Goal: Information Seeking & Learning: Learn about a topic

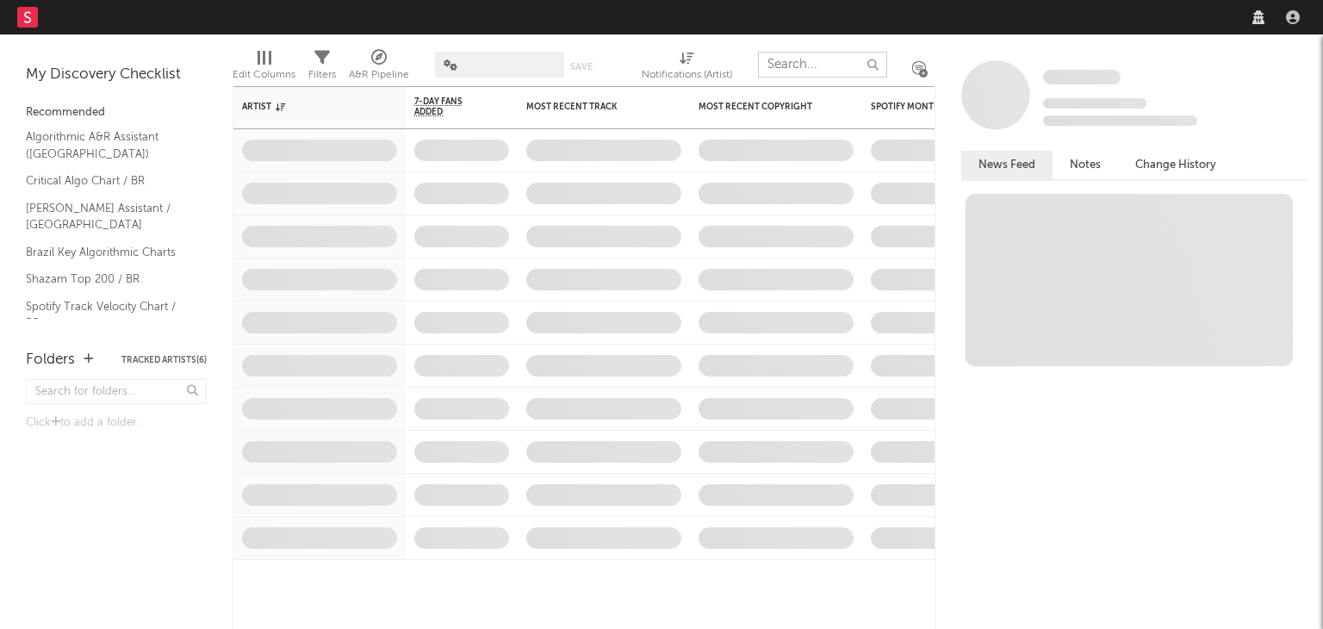
click at [848, 59] on input "text" at bounding box center [822, 65] width 129 height 26
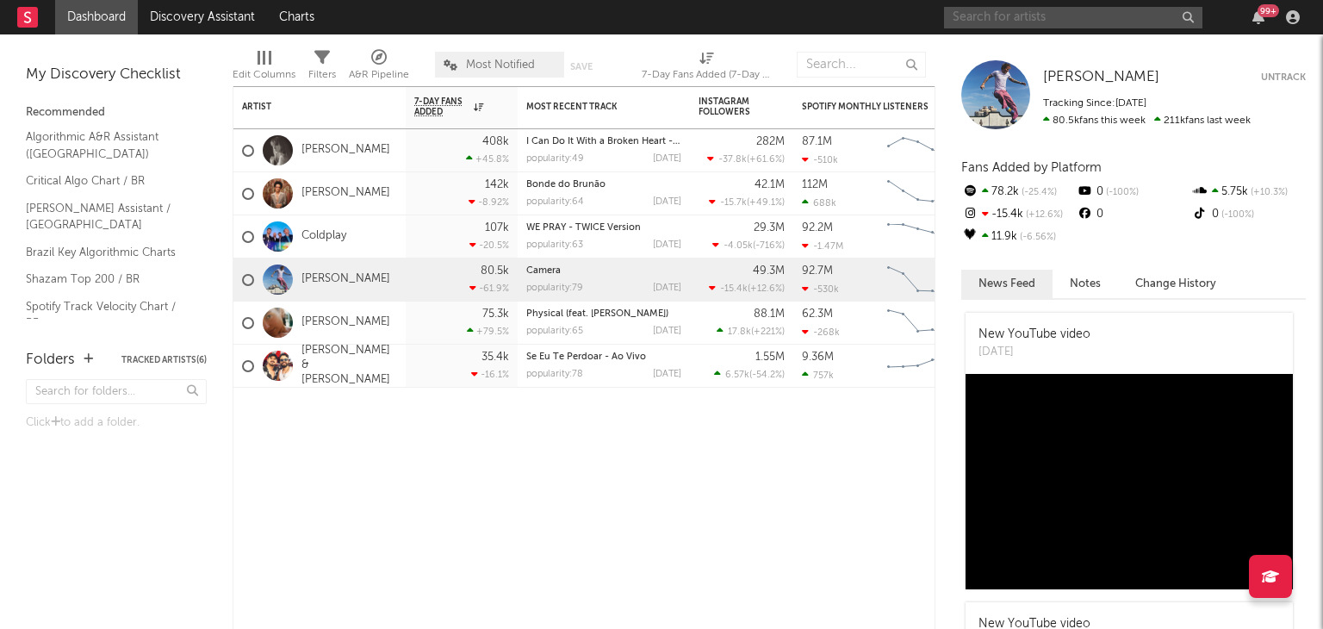
click at [1010, 26] on input "text" at bounding box center [1073, 18] width 258 height 22
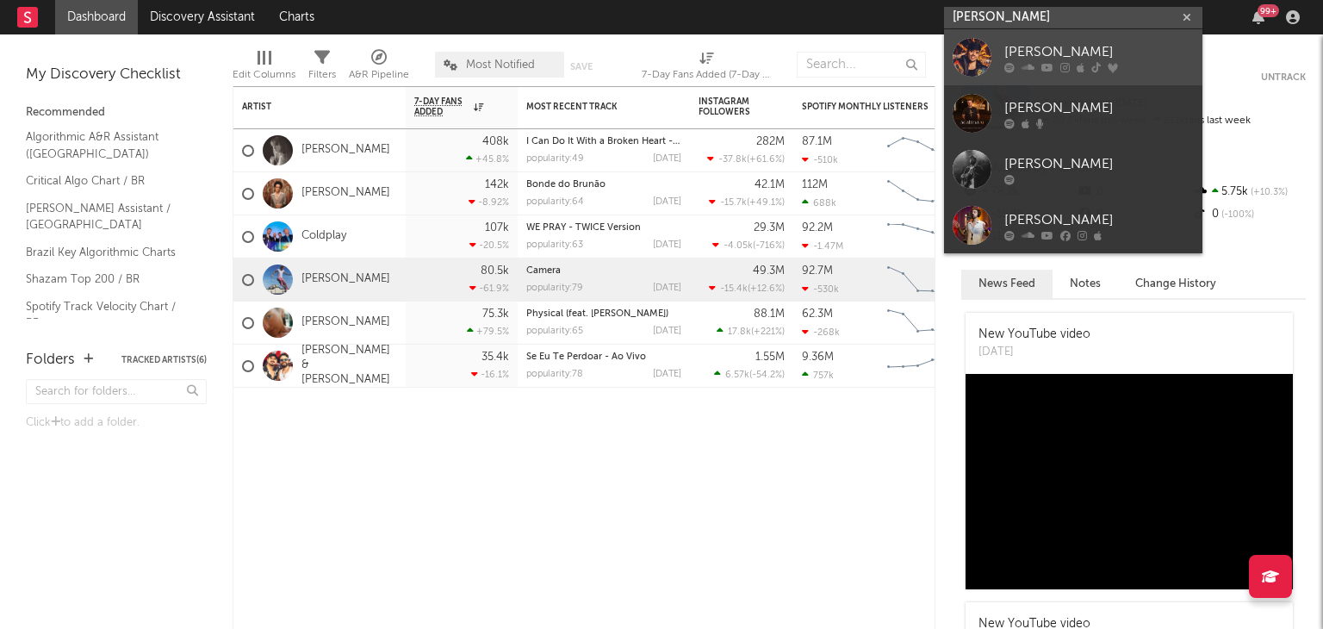
type input "[PERSON_NAME]"
click at [1020, 47] on div "[PERSON_NAME]" at bounding box center [1098, 51] width 189 height 21
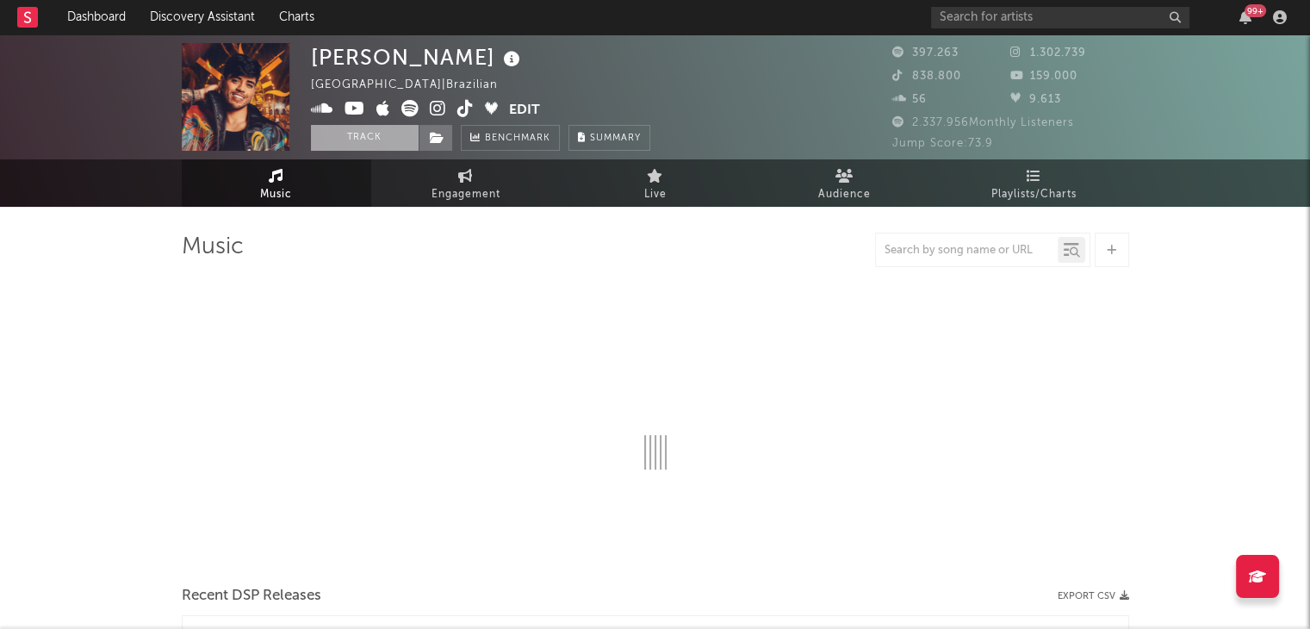
select select "6m"
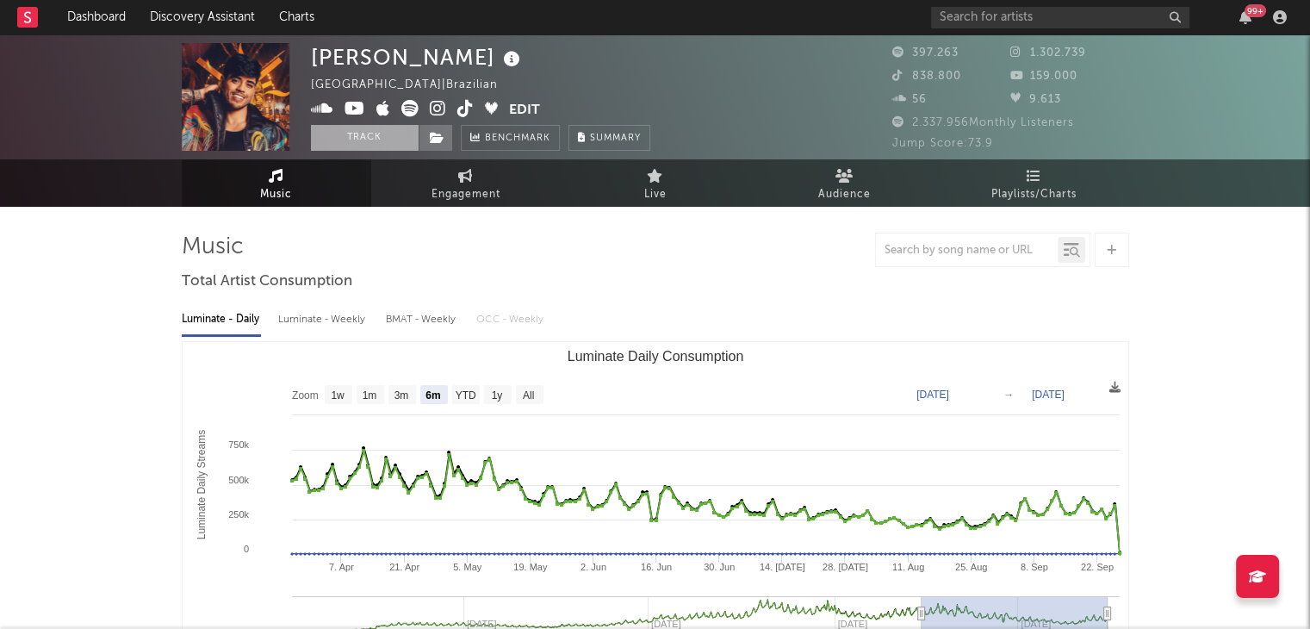
click at [398, 138] on button "Track" at bounding box center [365, 138] width 108 height 26
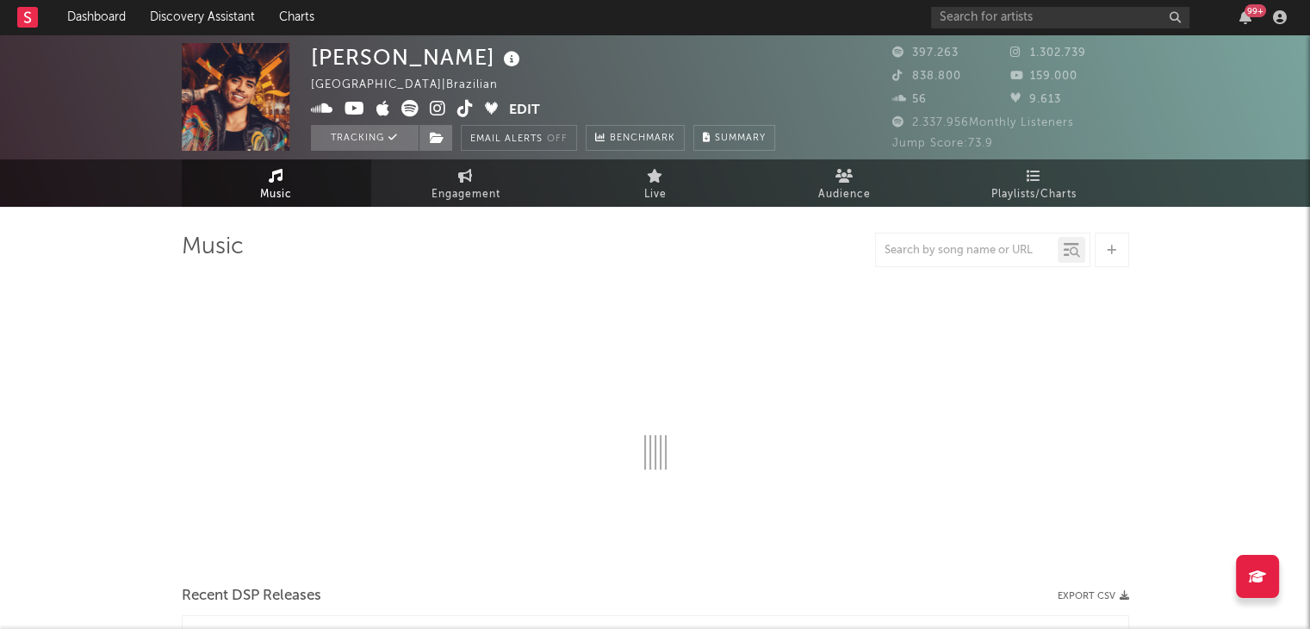
select select "6m"
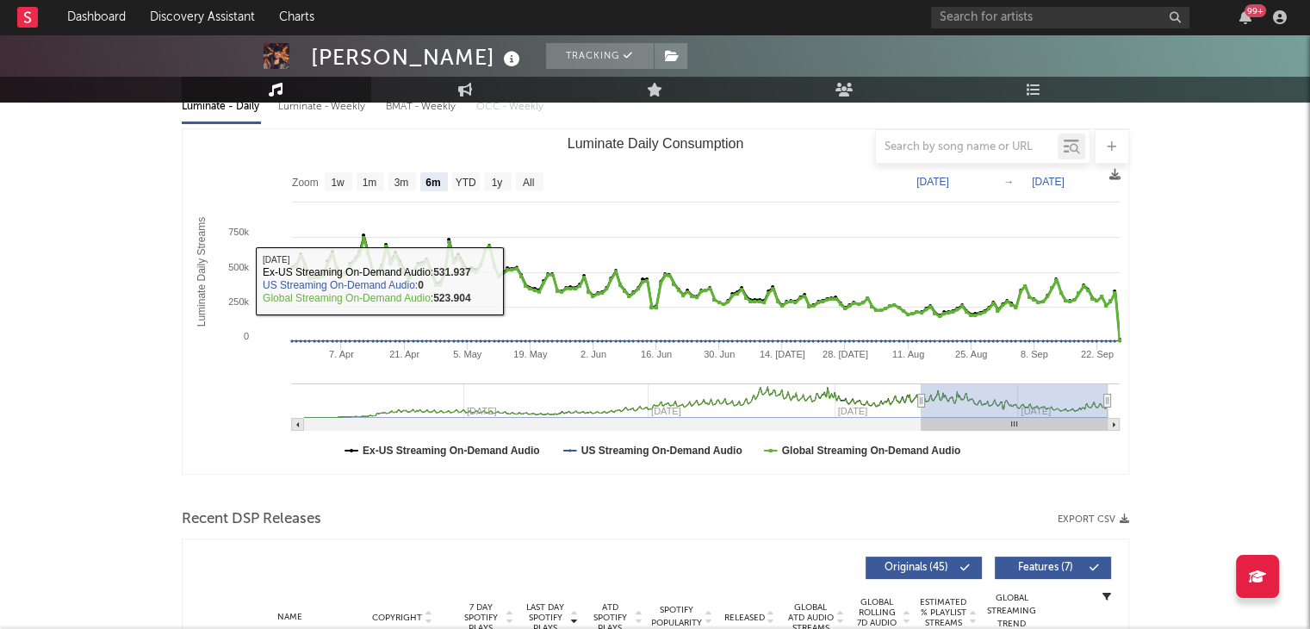
scroll to position [214, 0]
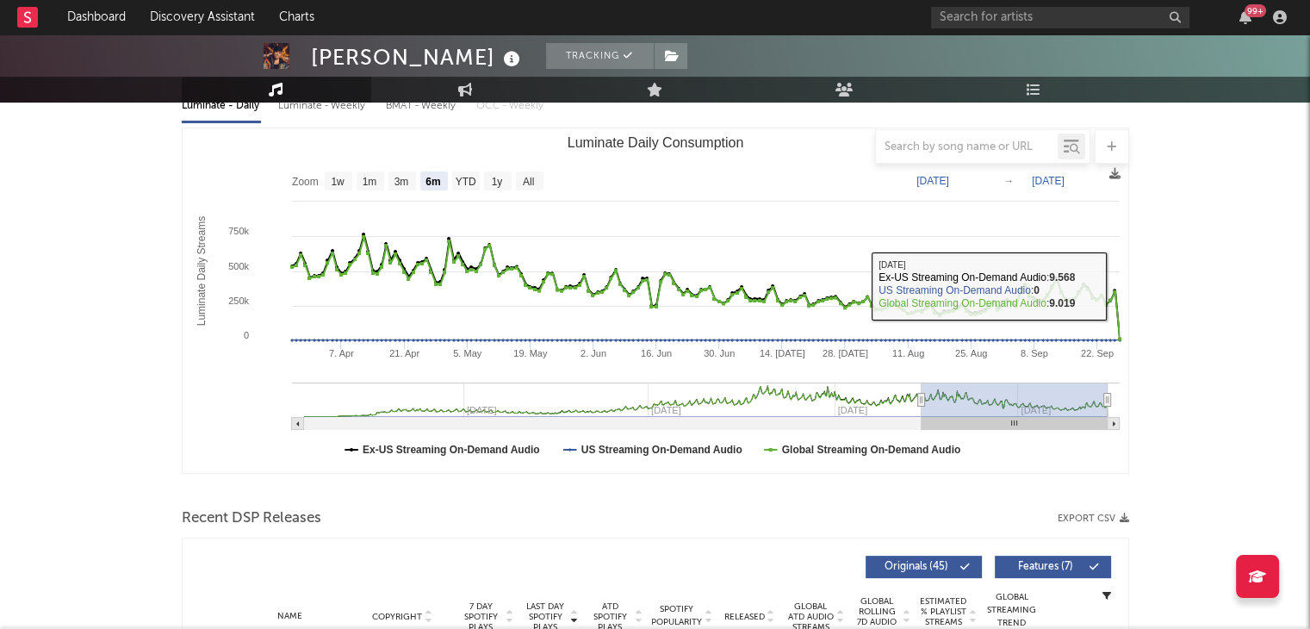
click at [1120, 285] on rect "Luminate Daily Consumption" at bounding box center [656, 300] width 946 height 345
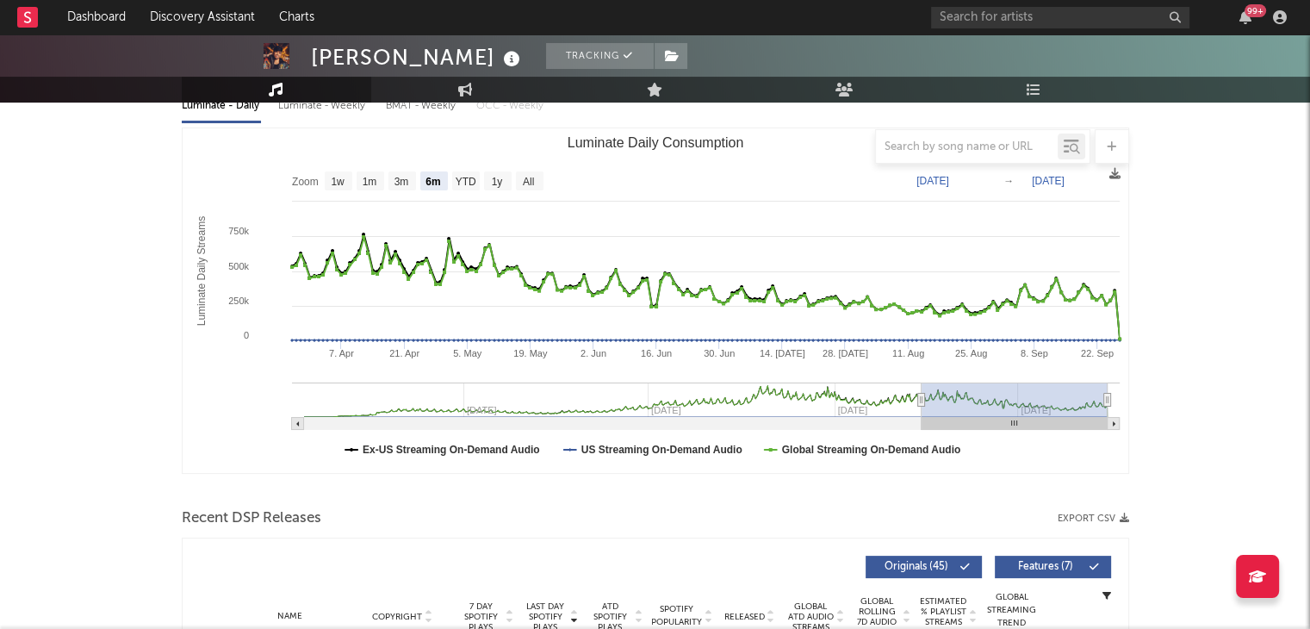
click at [1120, 285] on rect "Luminate Daily Consumption" at bounding box center [656, 300] width 946 height 345
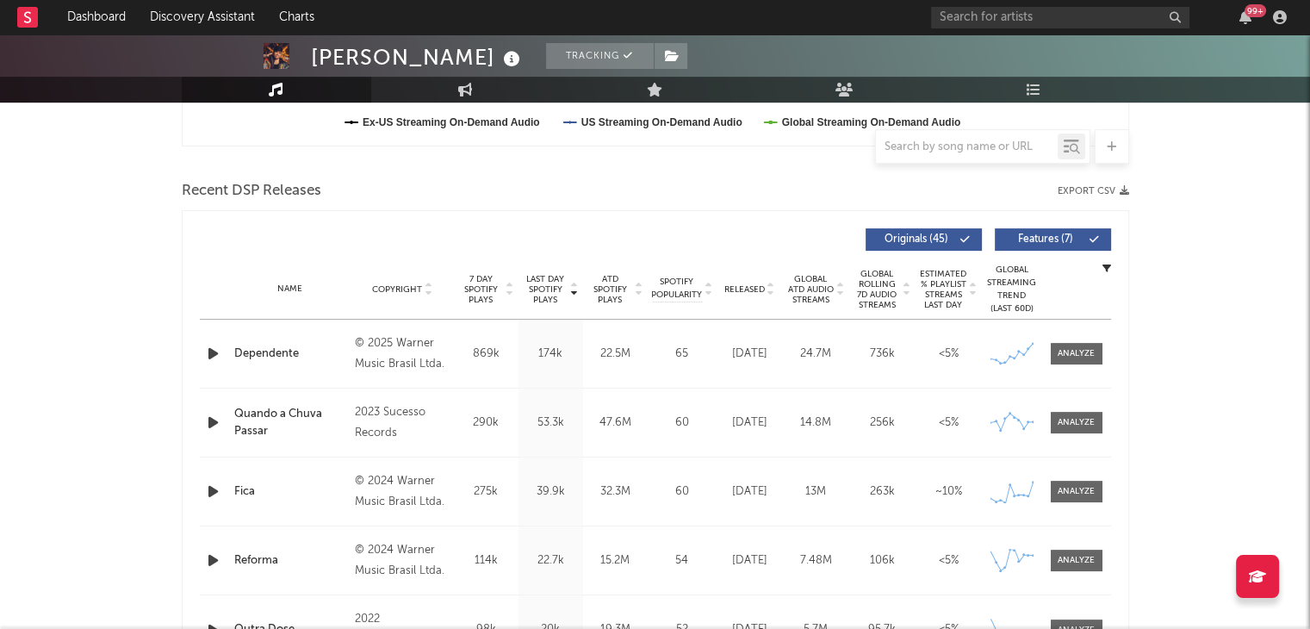
scroll to position [0, 0]
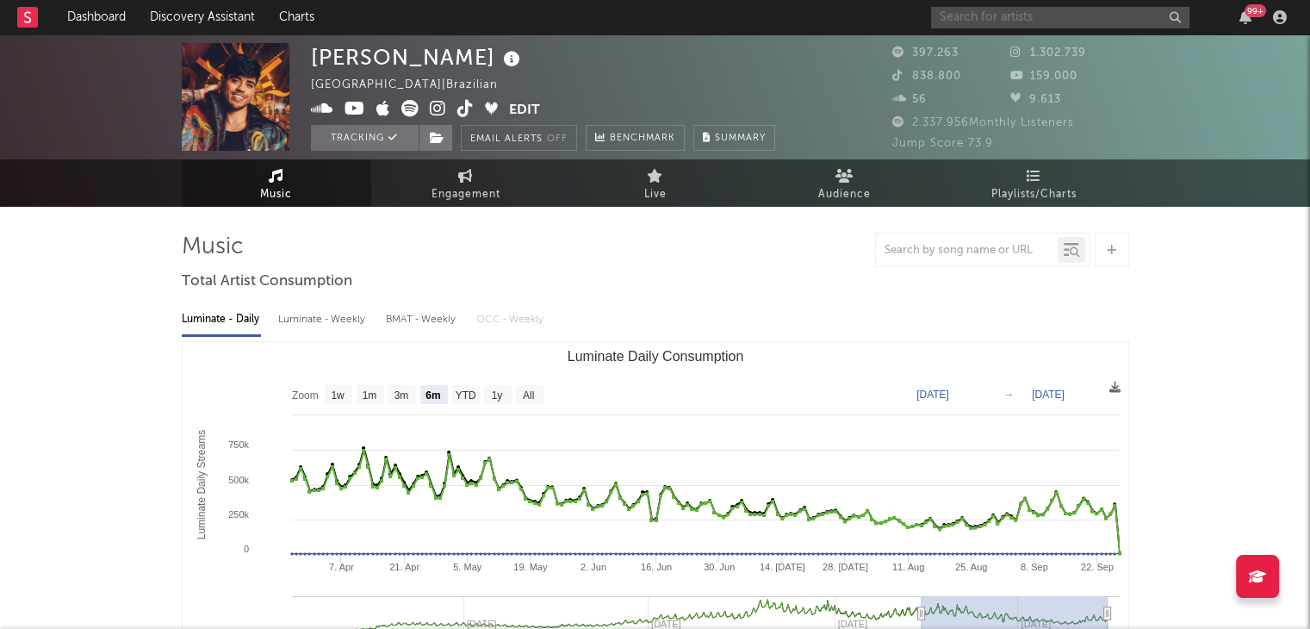
click at [1139, 8] on input "text" at bounding box center [1060, 18] width 258 height 22
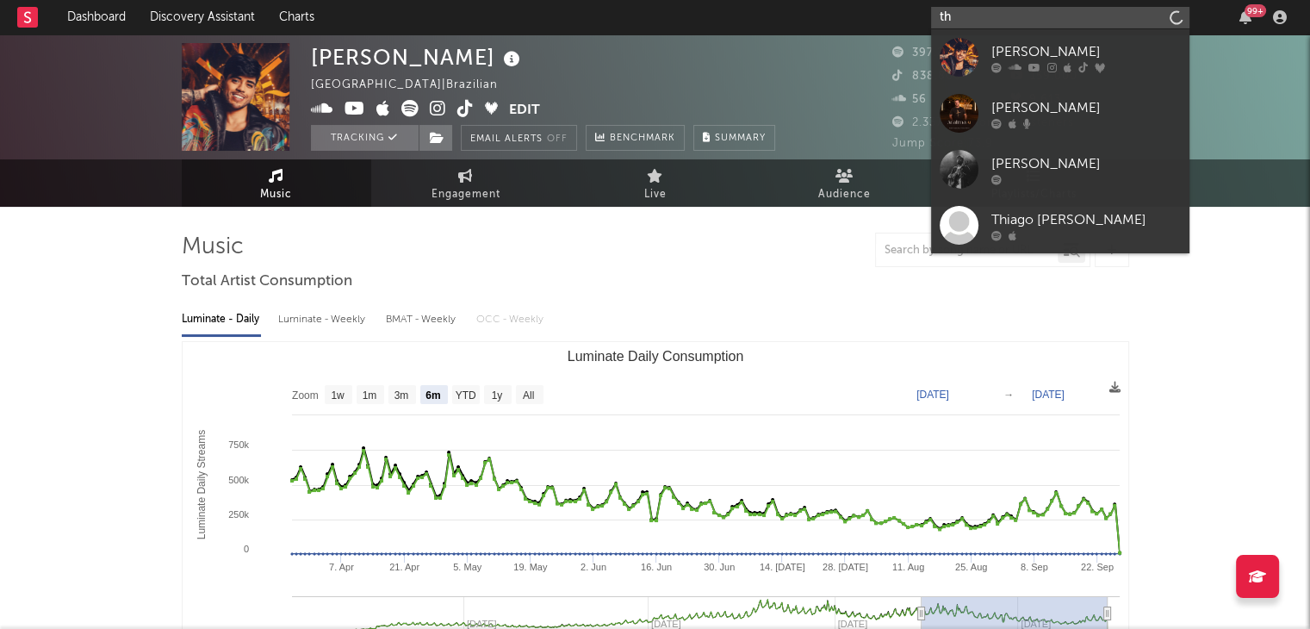
type input "t"
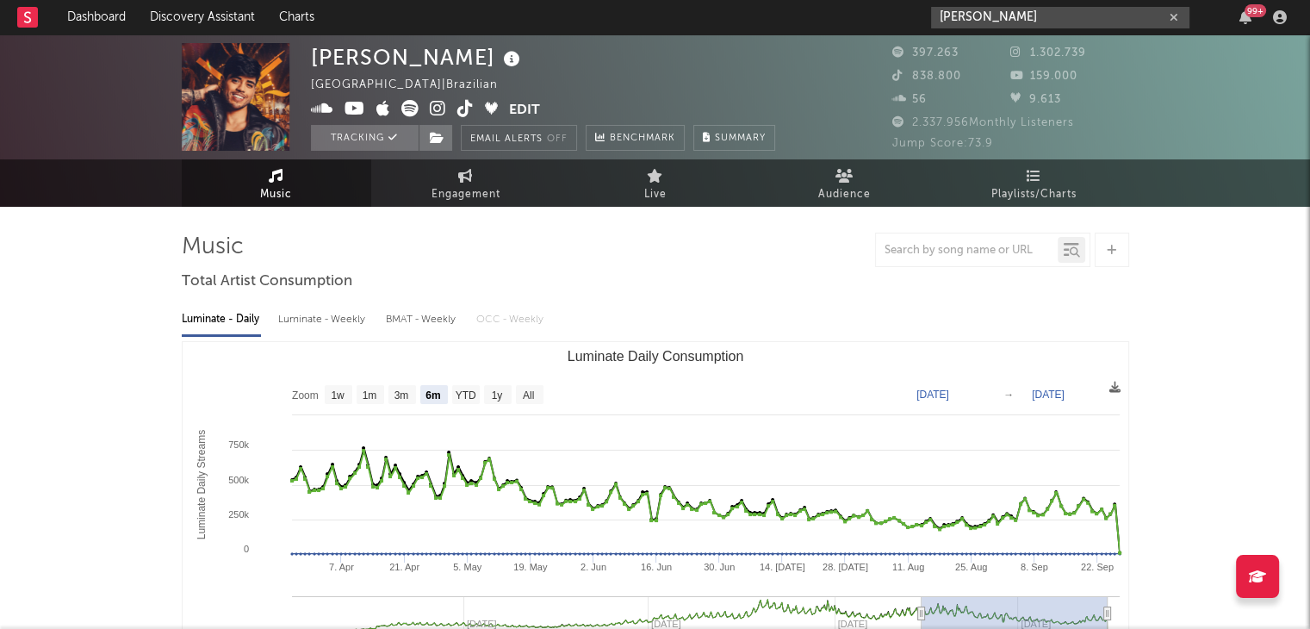
type input "[PERSON_NAME]"
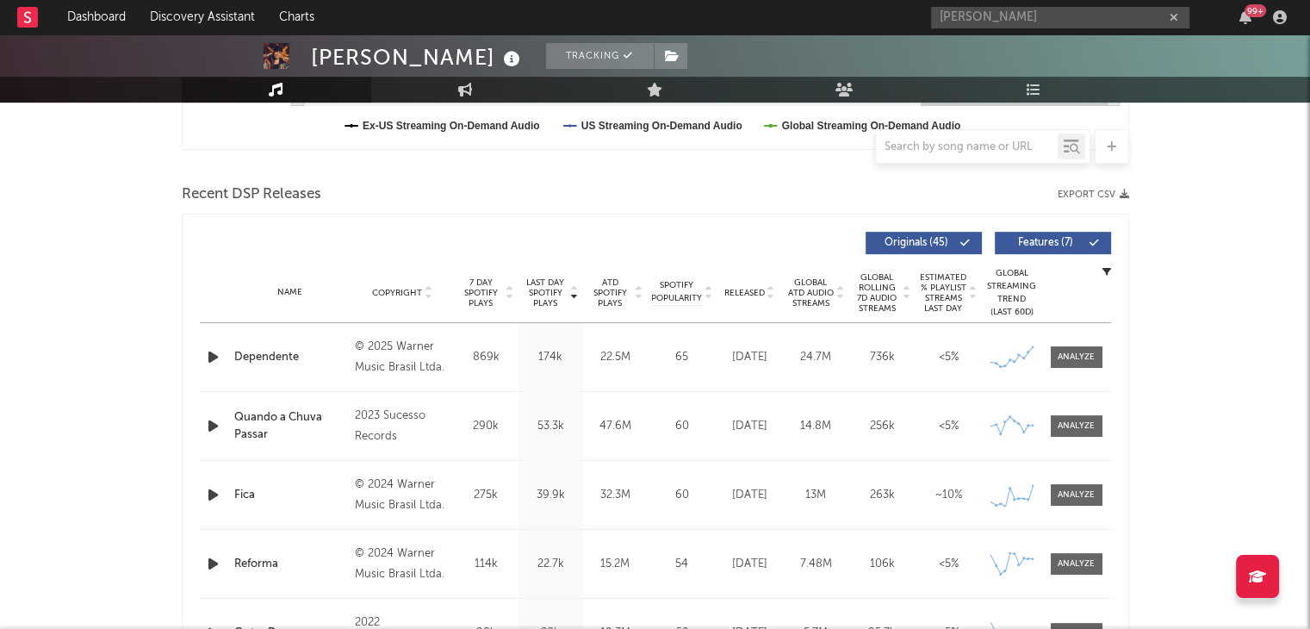
scroll to position [540, 0]
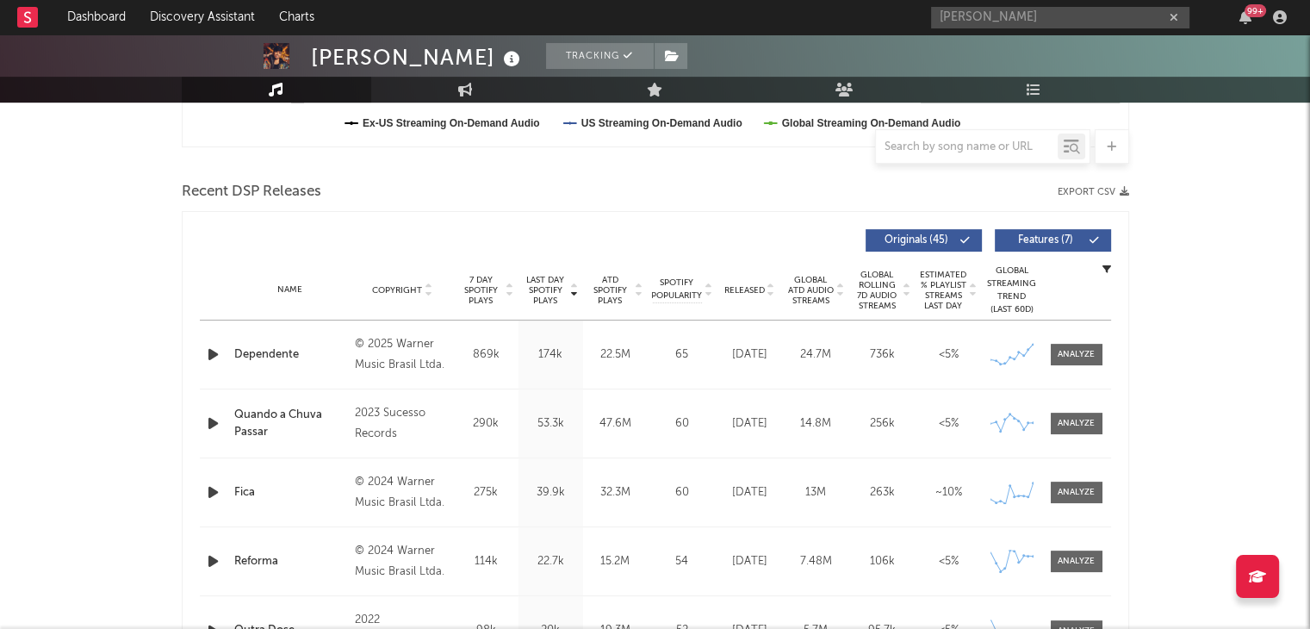
drag, startPoint x: 1248, startPoint y: 324, endPoint x: 1213, endPoint y: 487, distance: 167.4
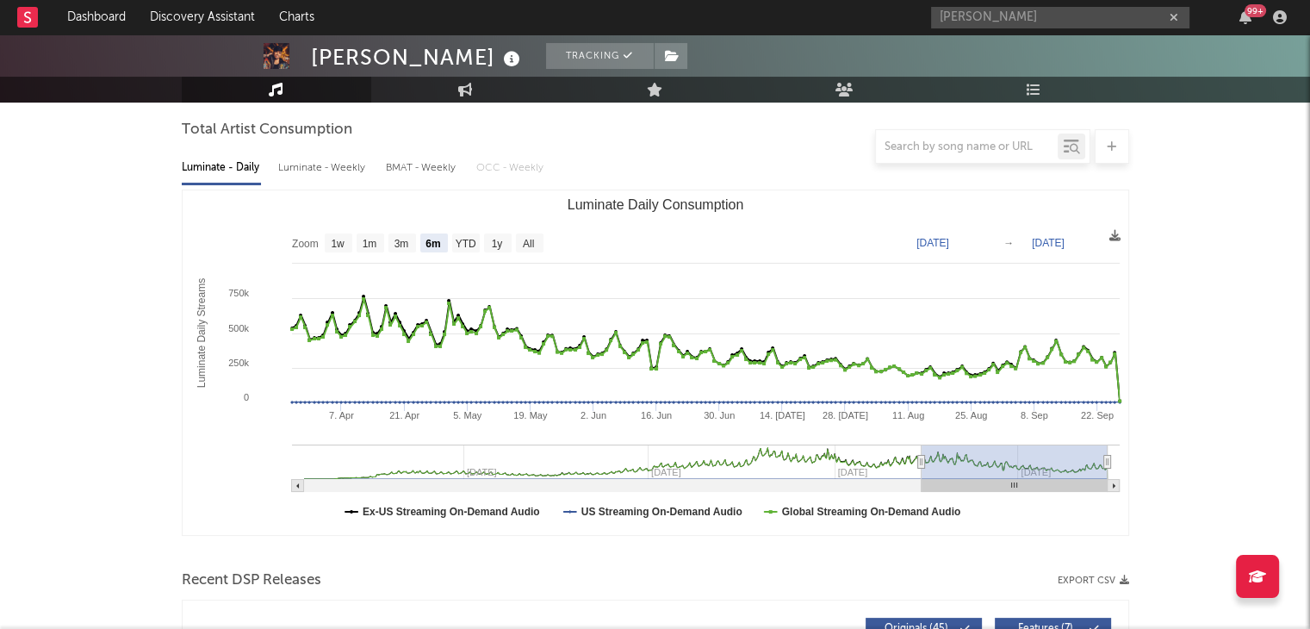
scroll to position [171, 0]
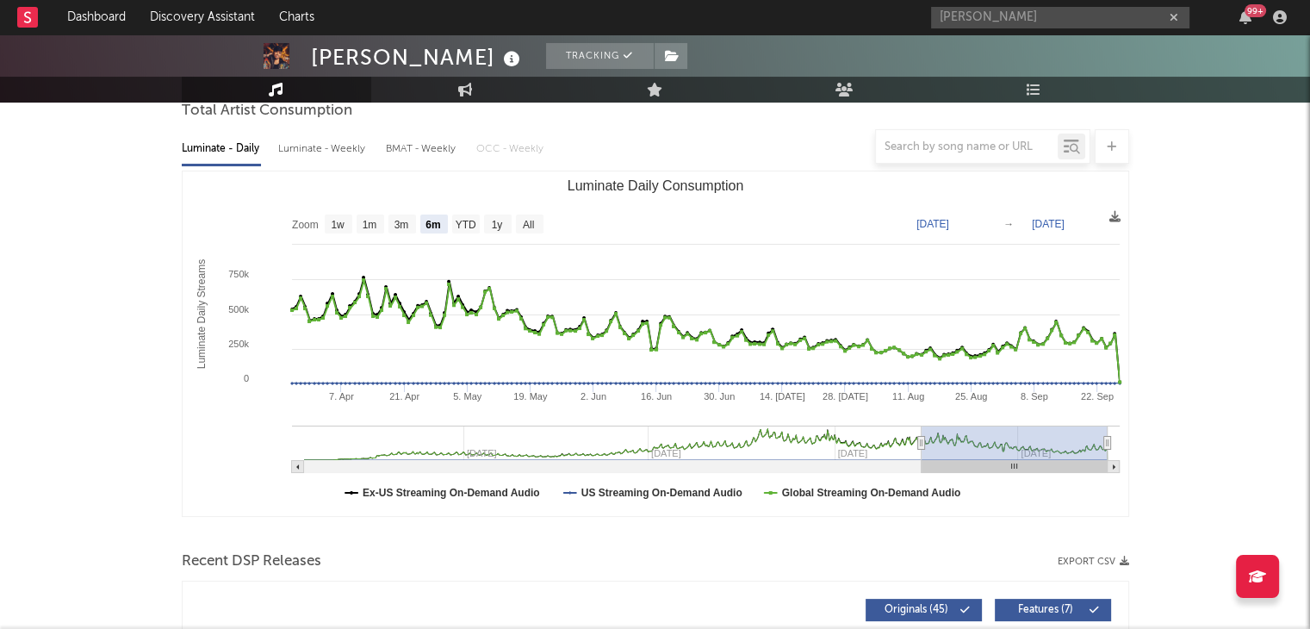
type input "[DATE]"
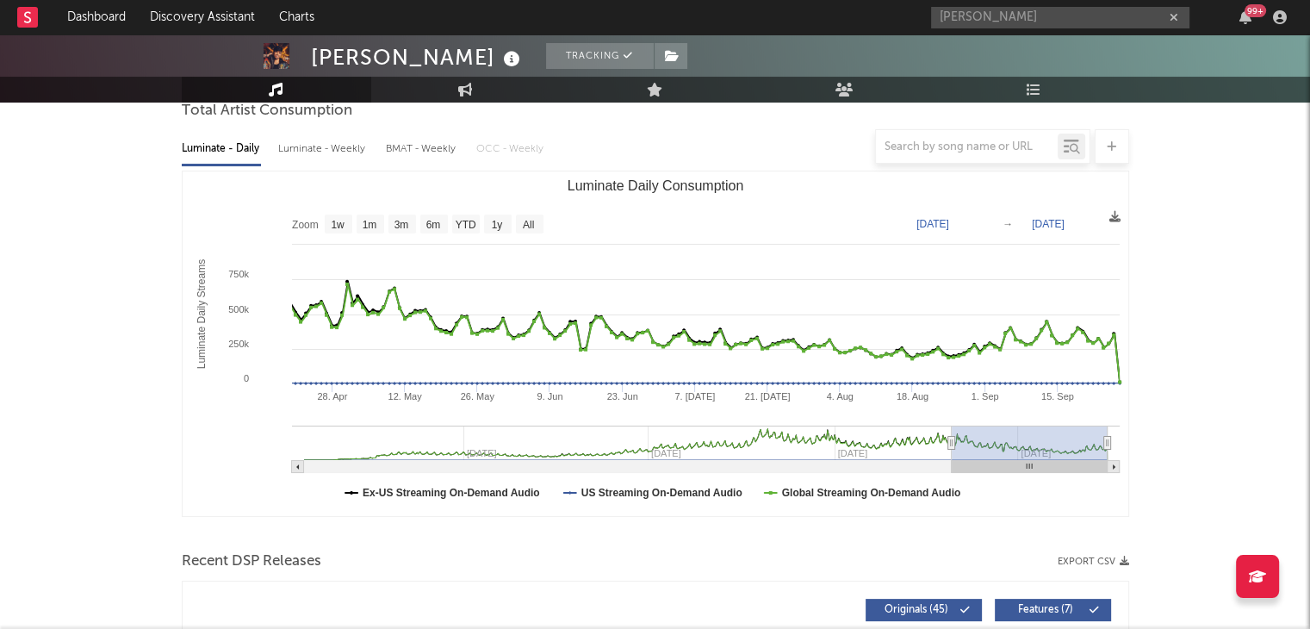
select select "3m"
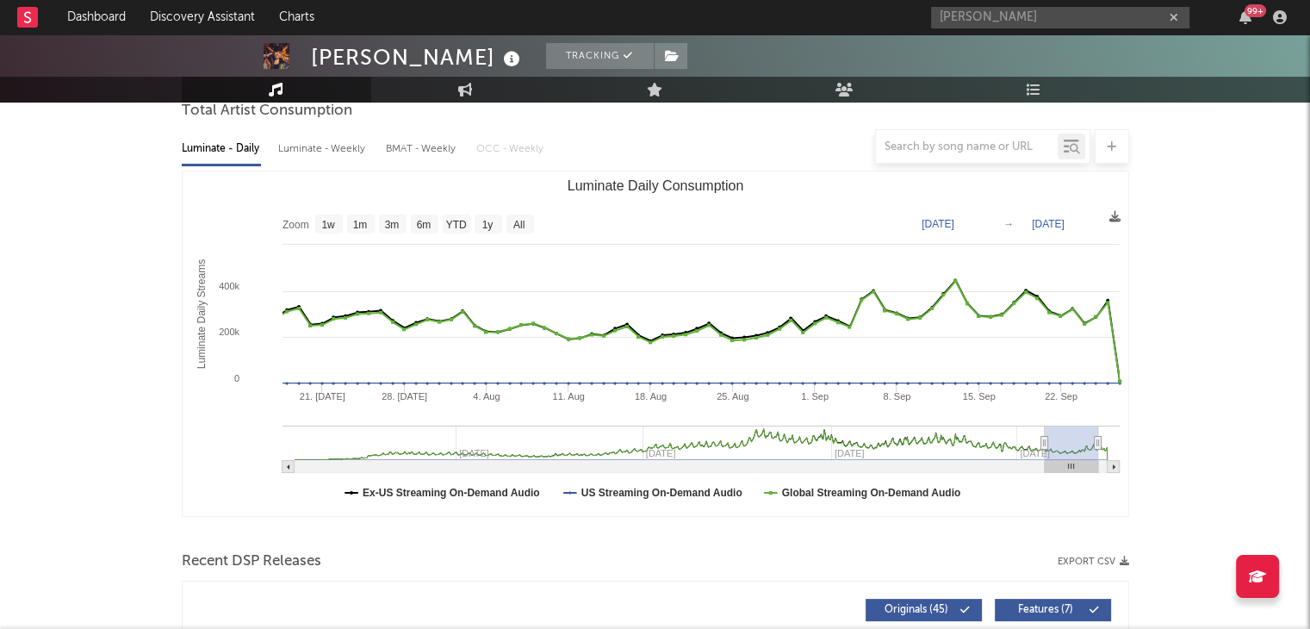
type input "[DATE]"
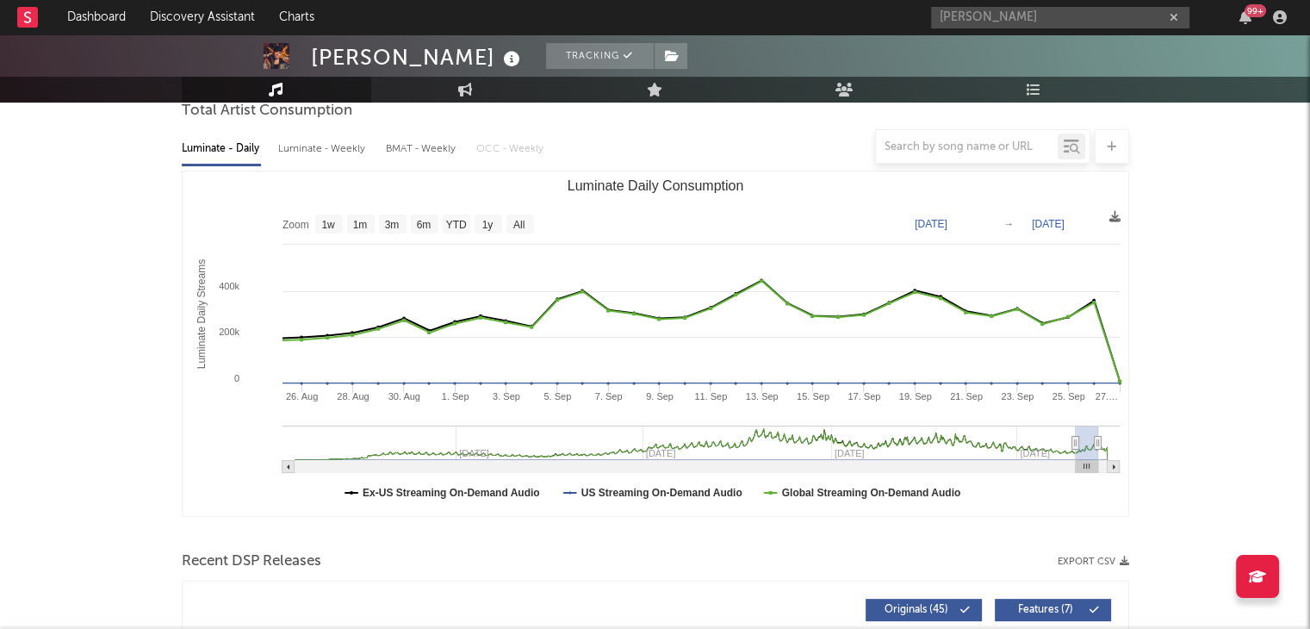
select select "1m"
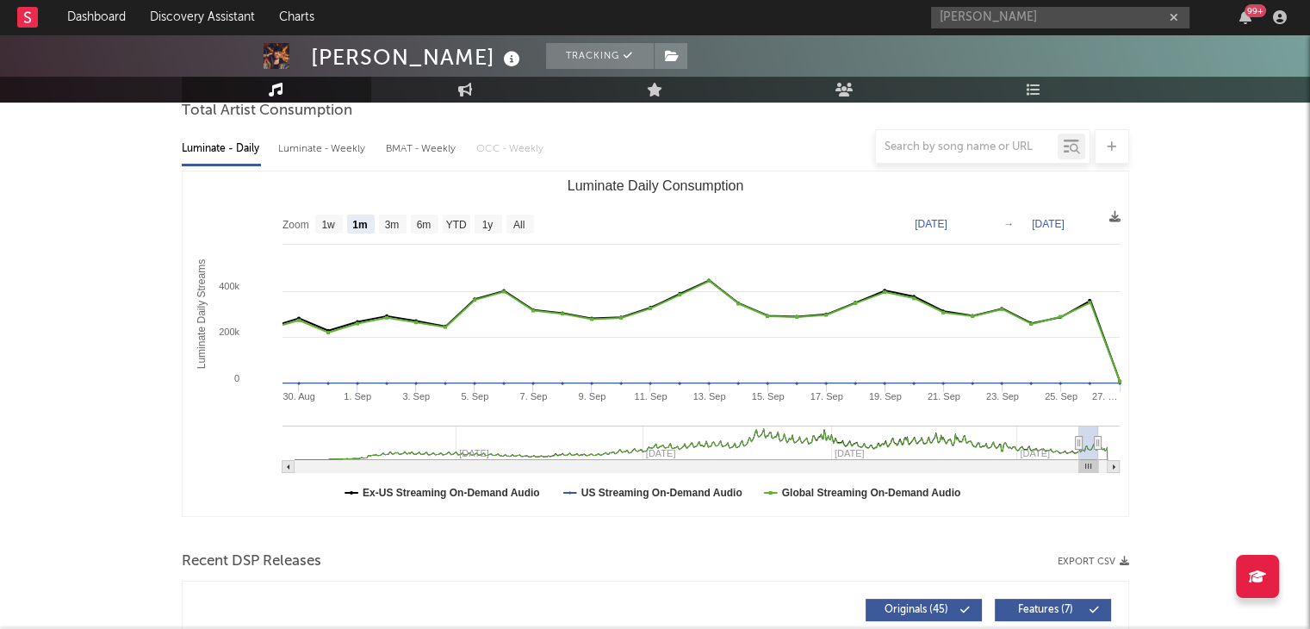
type input "[DATE]"
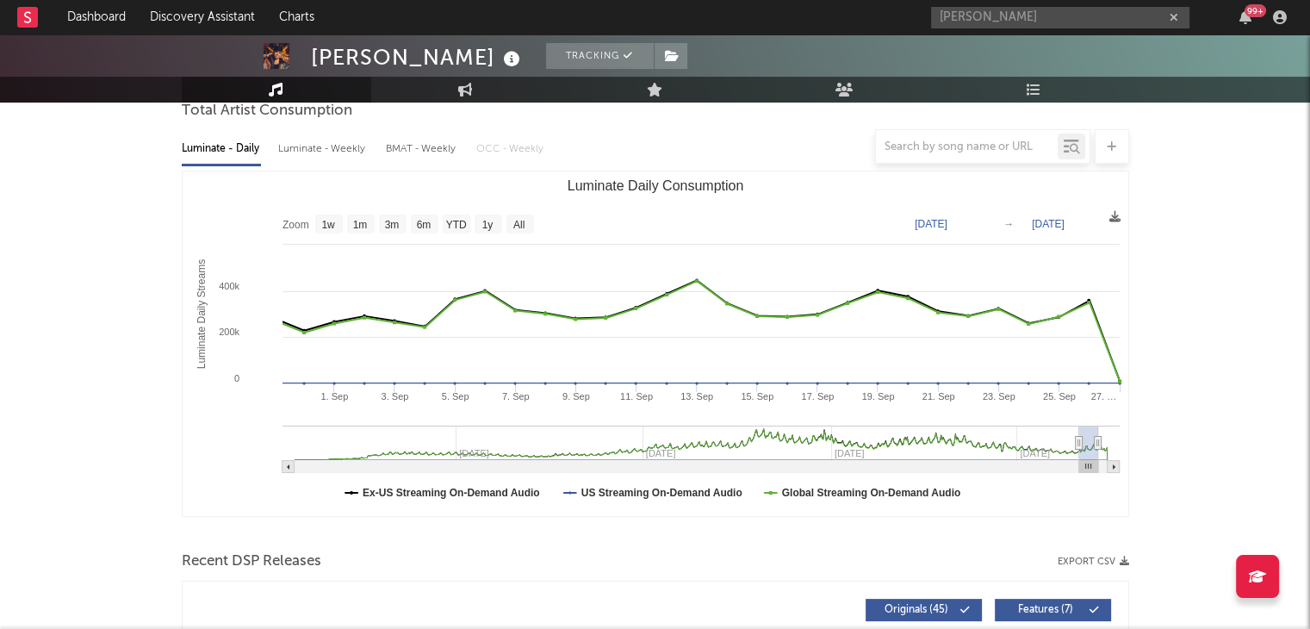
drag, startPoint x: 920, startPoint y: 441, endPoint x: 1078, endPoint y: 439, distance: 158.5
click at [1078, 439] on icon "Luminate Daily Consumption" at bounding box center [1078, 443] width 7 height 13
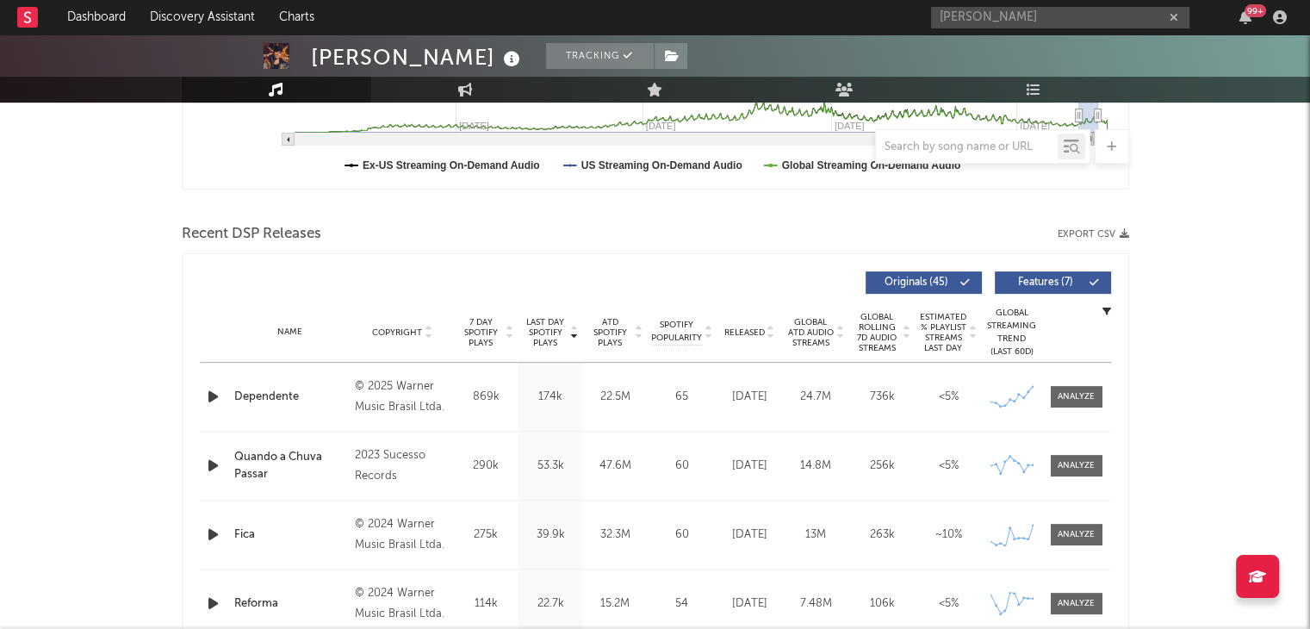
scroll to position [503, 0]
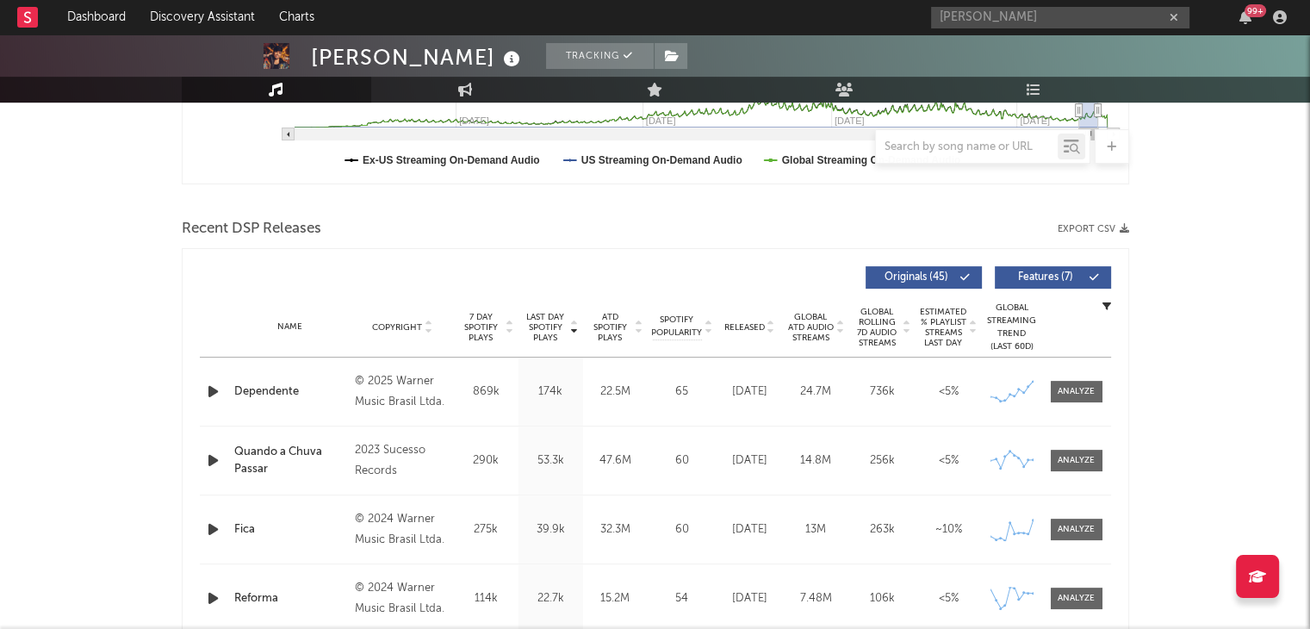
click at [397, 386] on div "© 2025 Warner Music Brasil Ltda." at bounding box center [402, 391] width 94 height 41
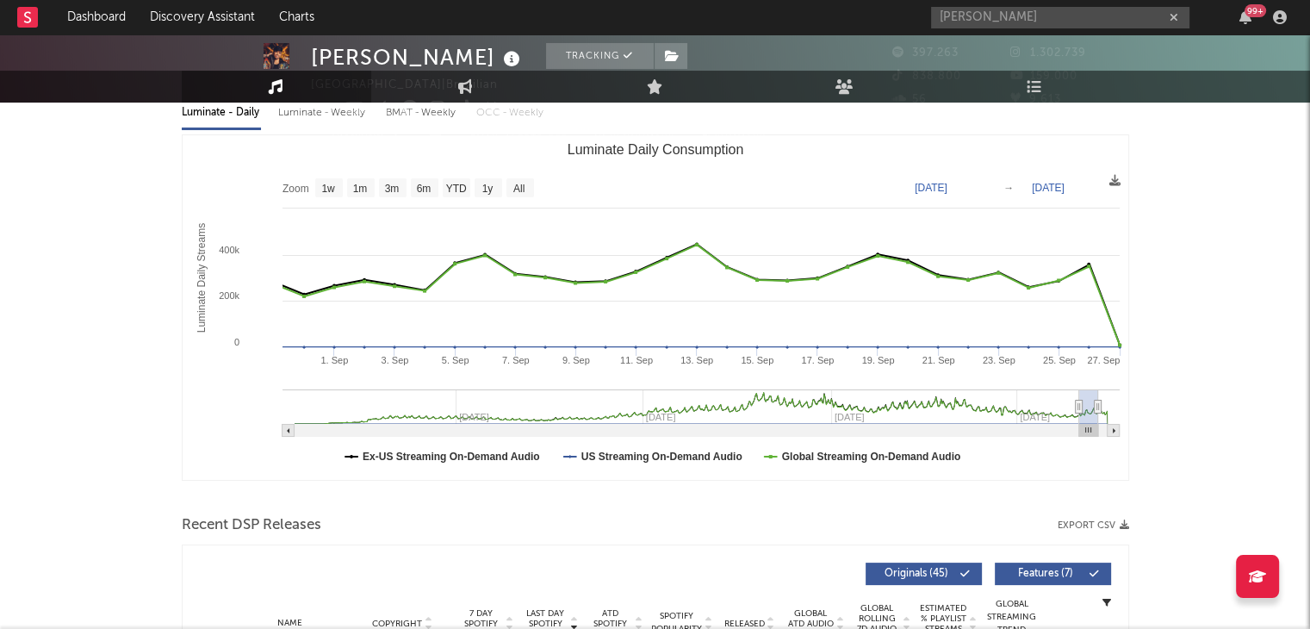
scroll to position [0, 0]
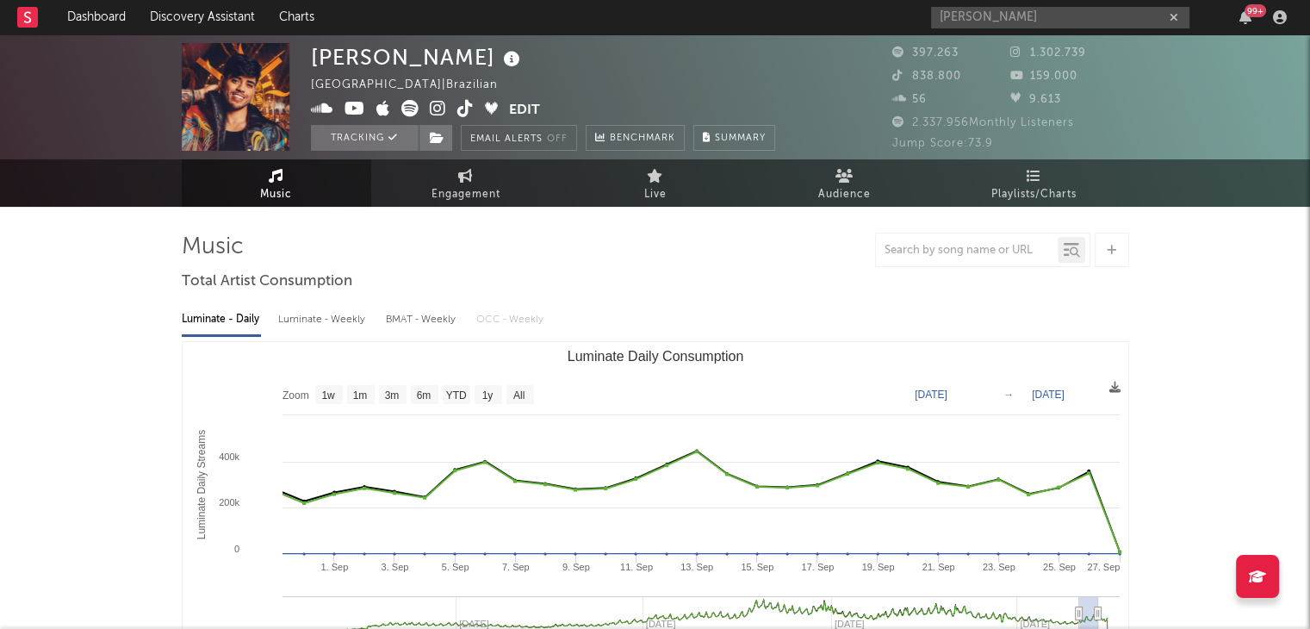
click at [412, 117] on icon at bounding box center [409, 108] width 17 height 17
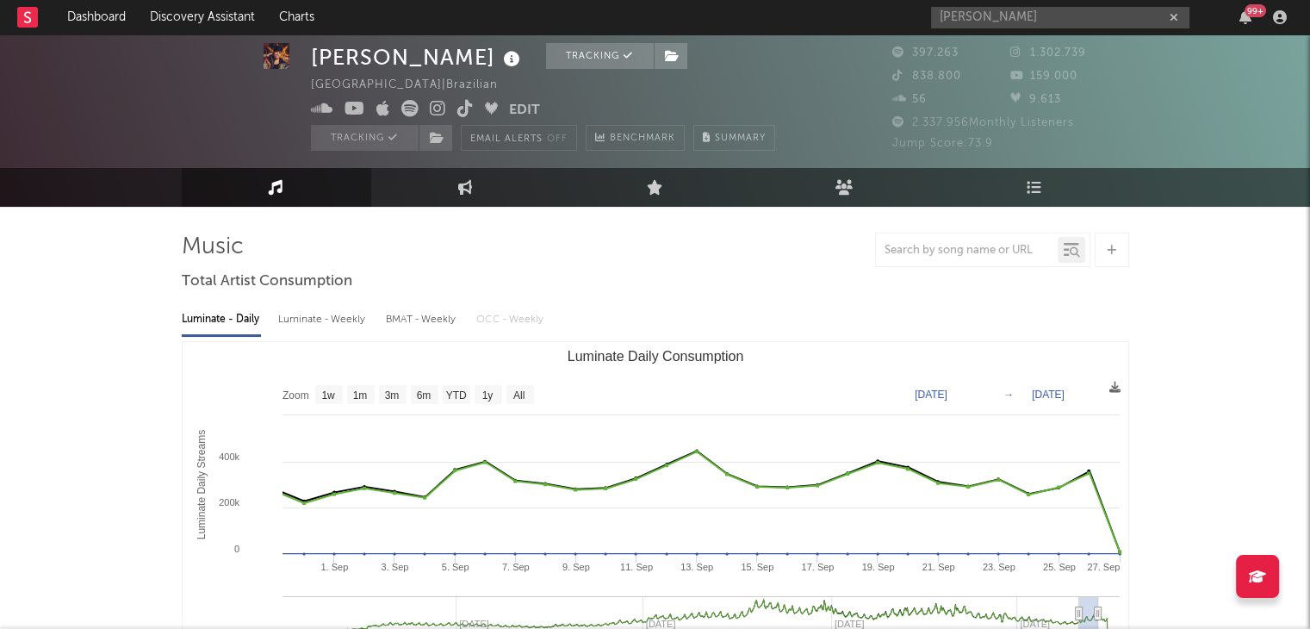
scroll to position [21, 0]
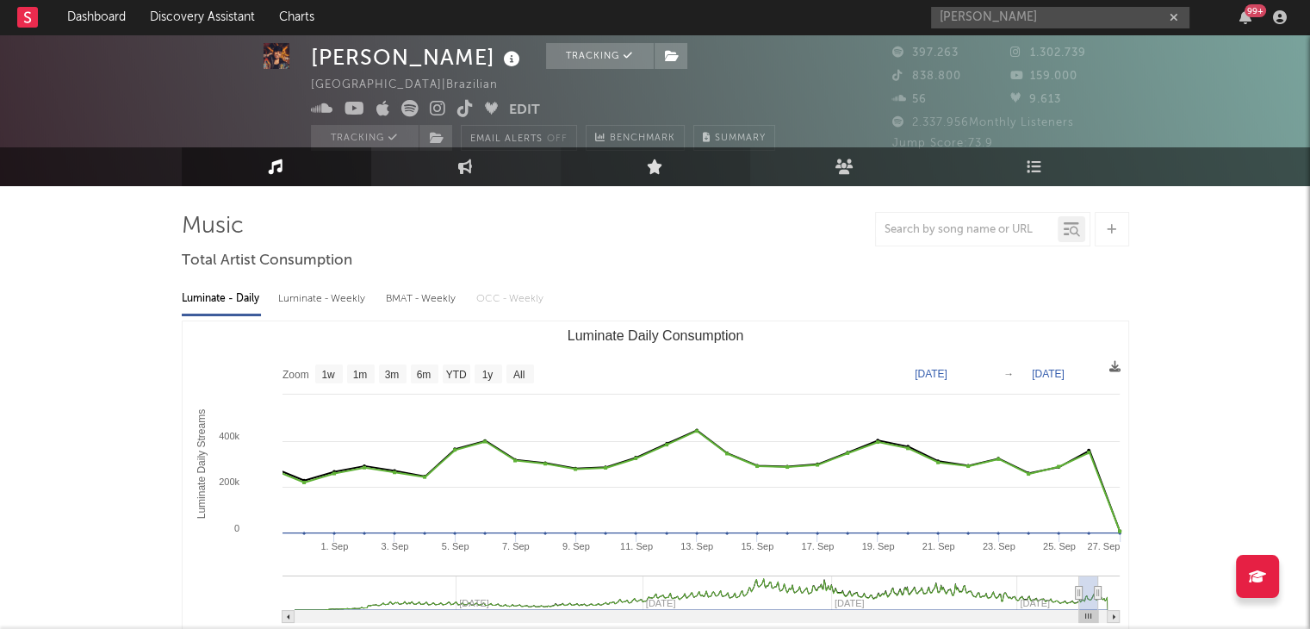
click at [648, 164] on icon at bounding box center [655, 166] width 16 height 15
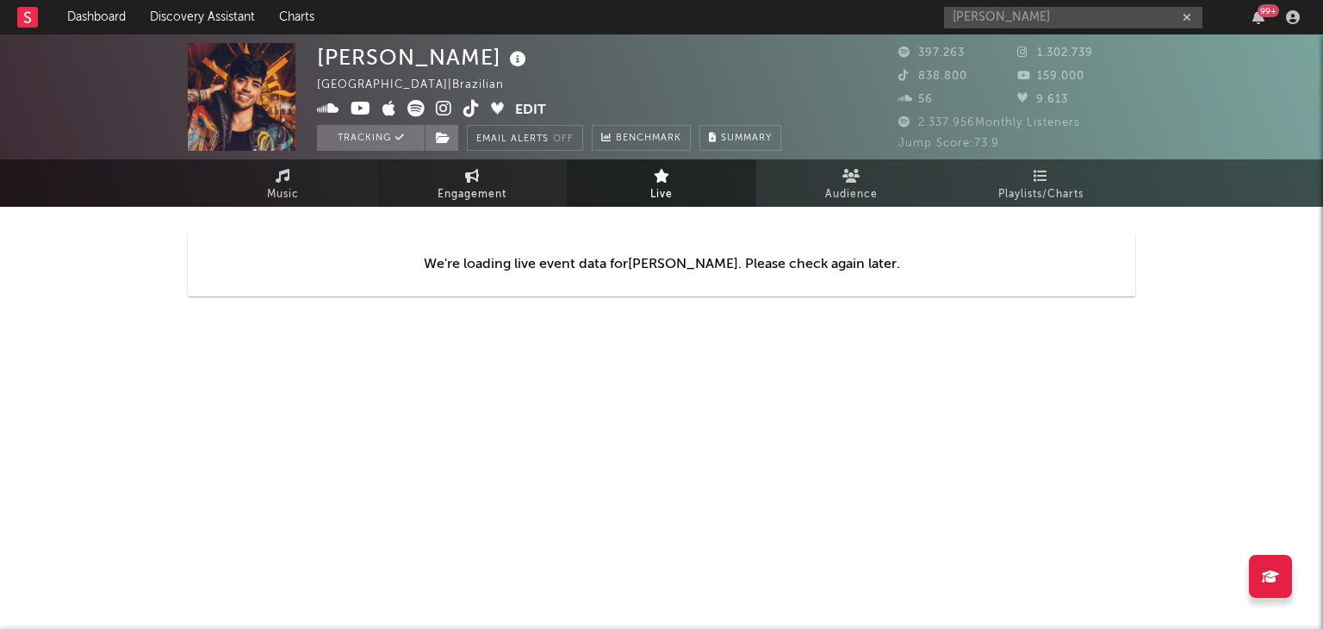
click at [479, 204] on link "Engagement" at bounding box center [471, 182] width 189 height 47
select select "1w"
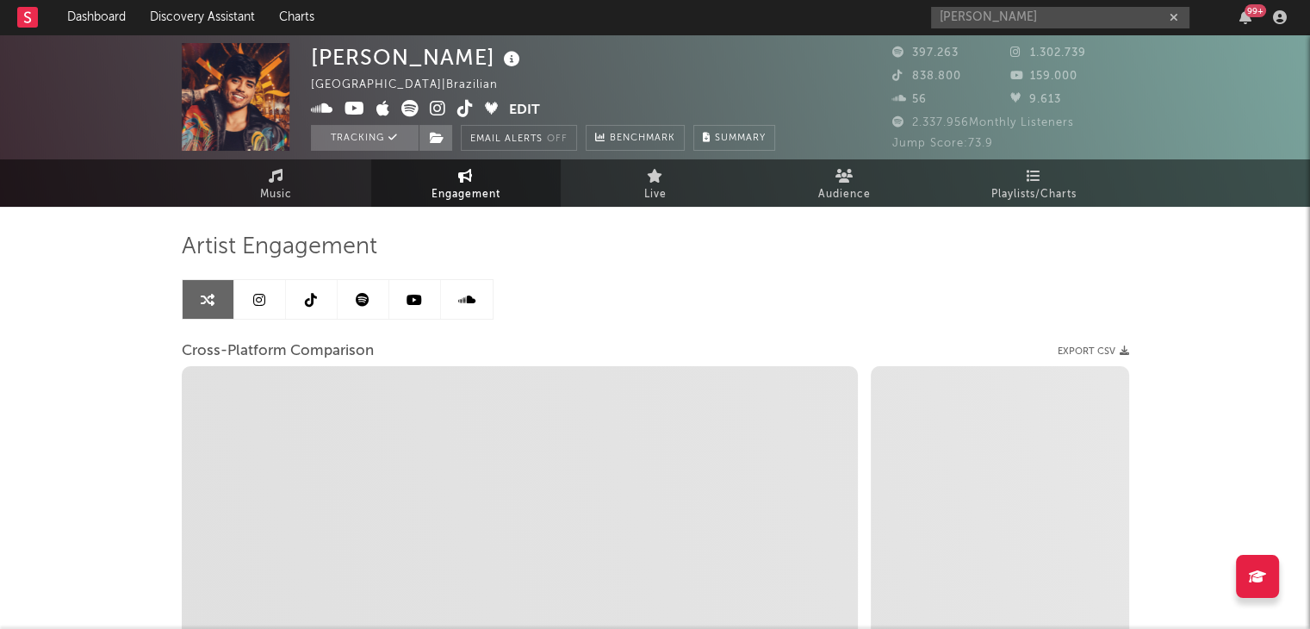
click at [369, 300] on icon at bounding box center [363, 300] width 14 height 14
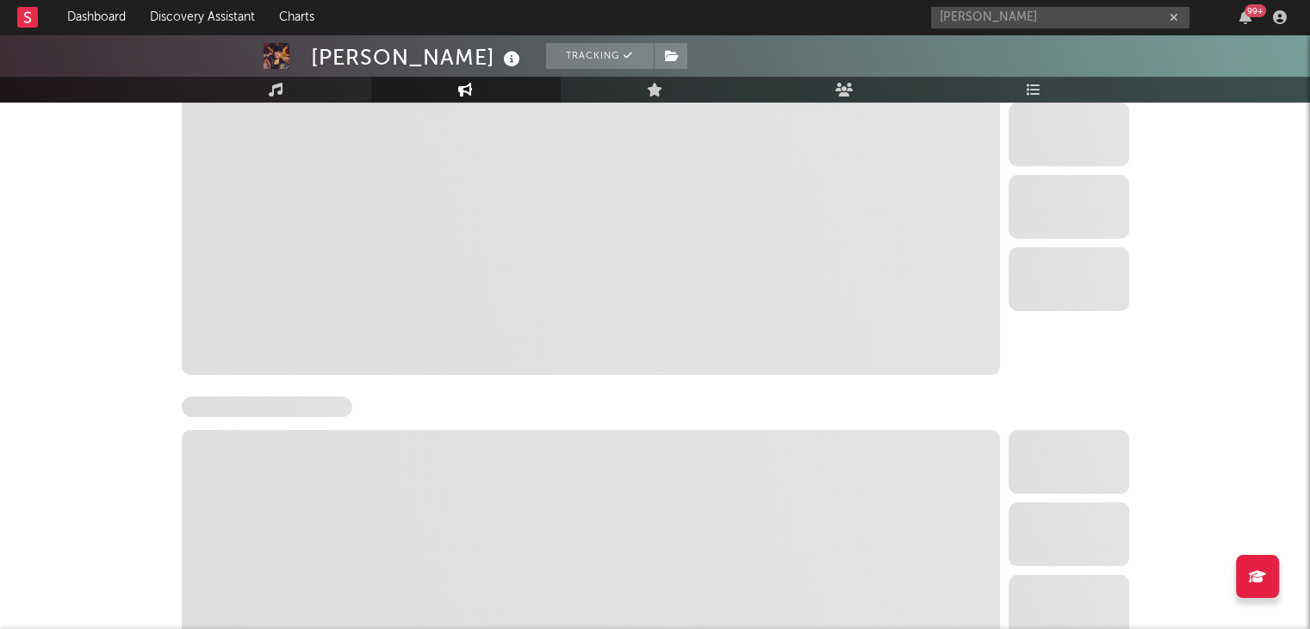
select select "6m"
select select "1w"
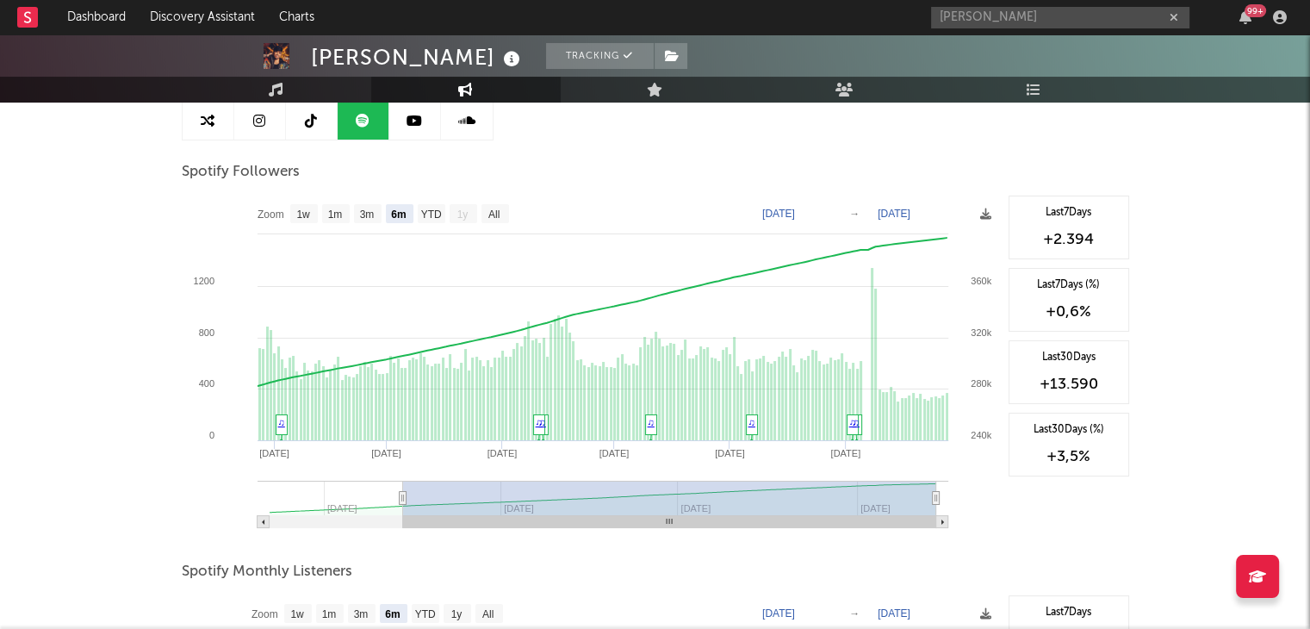
scroll to position [147, 0]
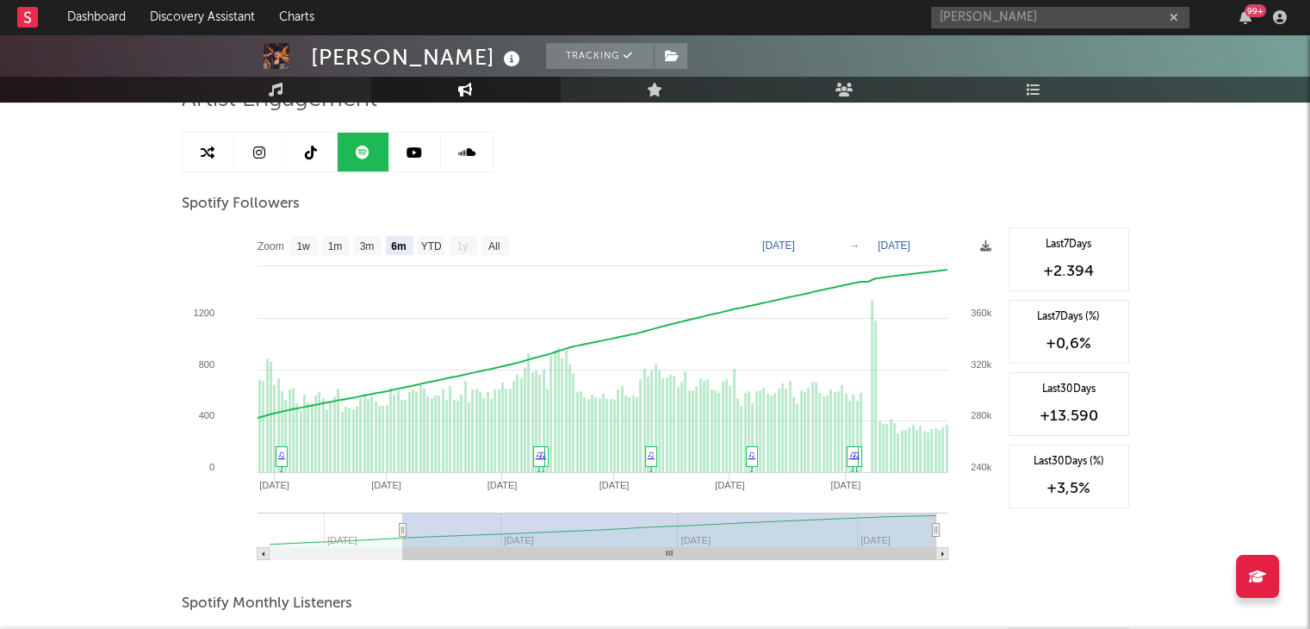
click at [1175, 24] on button "button" at bounding box center [1174, 17] width 14 height 16
click at [1175, 24] on input "text" at bounding box center [1060, 18] width 258 height 22
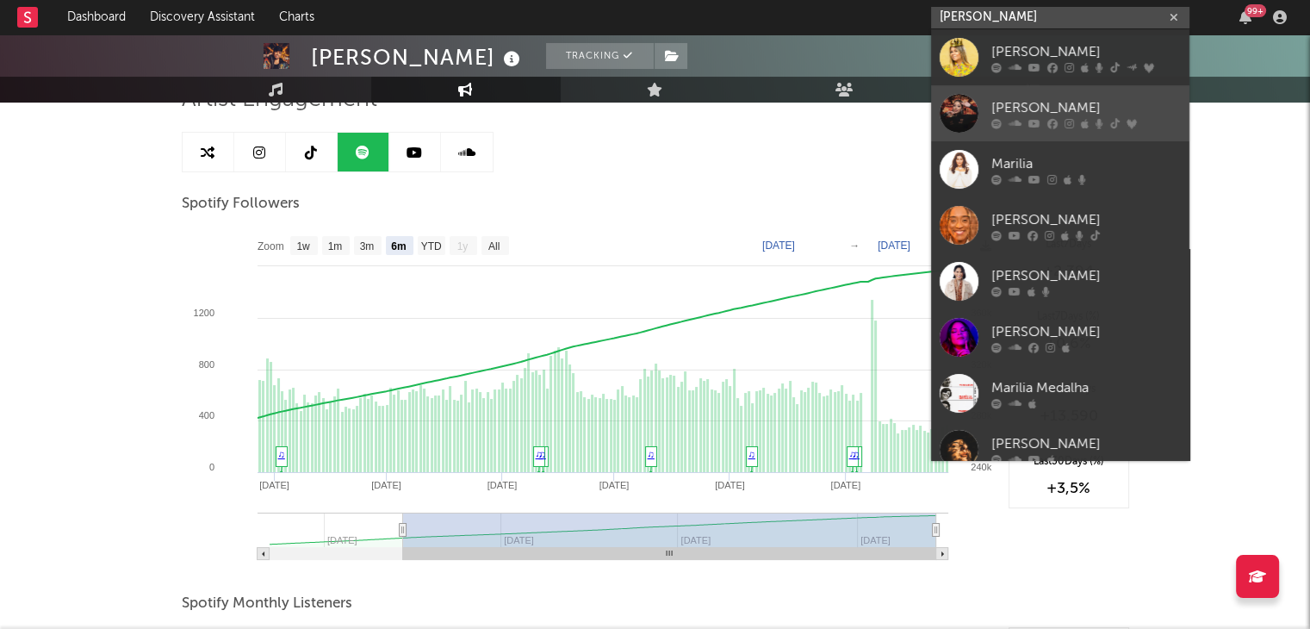
type input "[PERSON_NAME]"
click at [1115, 118] on icon at bounding box center [1114, 123] width 9 height 10
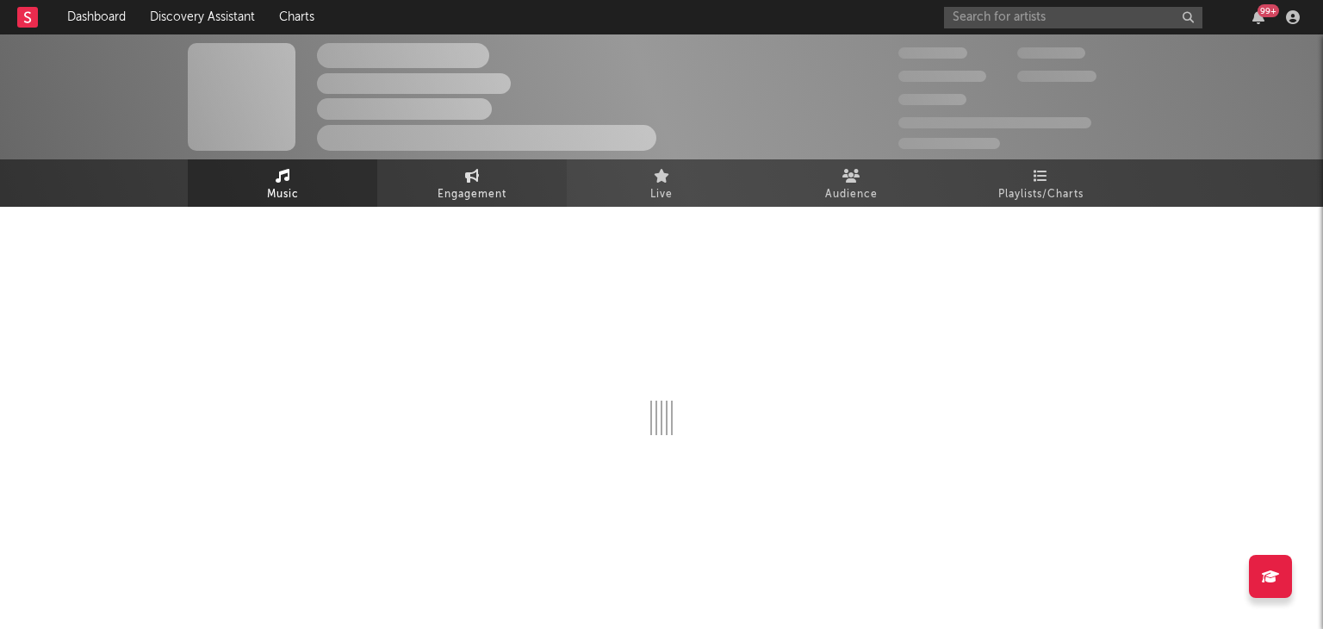
click at [458, 182] on link "Engagement" at bounding box center [471, 182] width 189 height 47
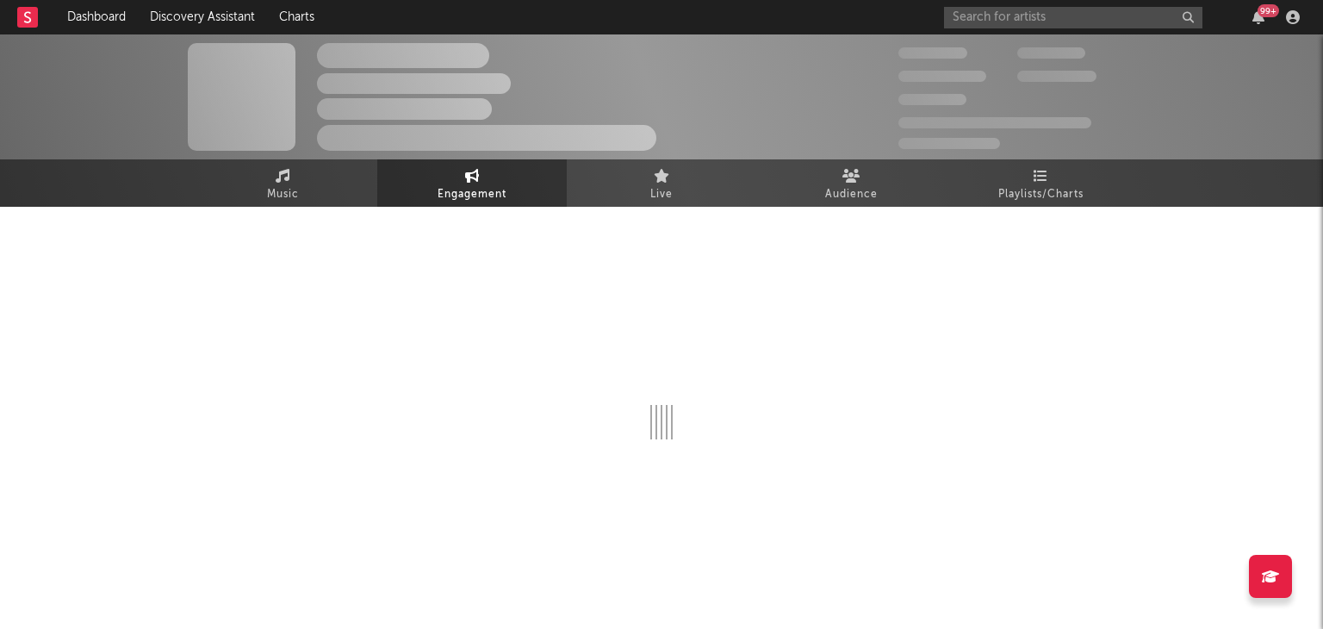
select select "1w"
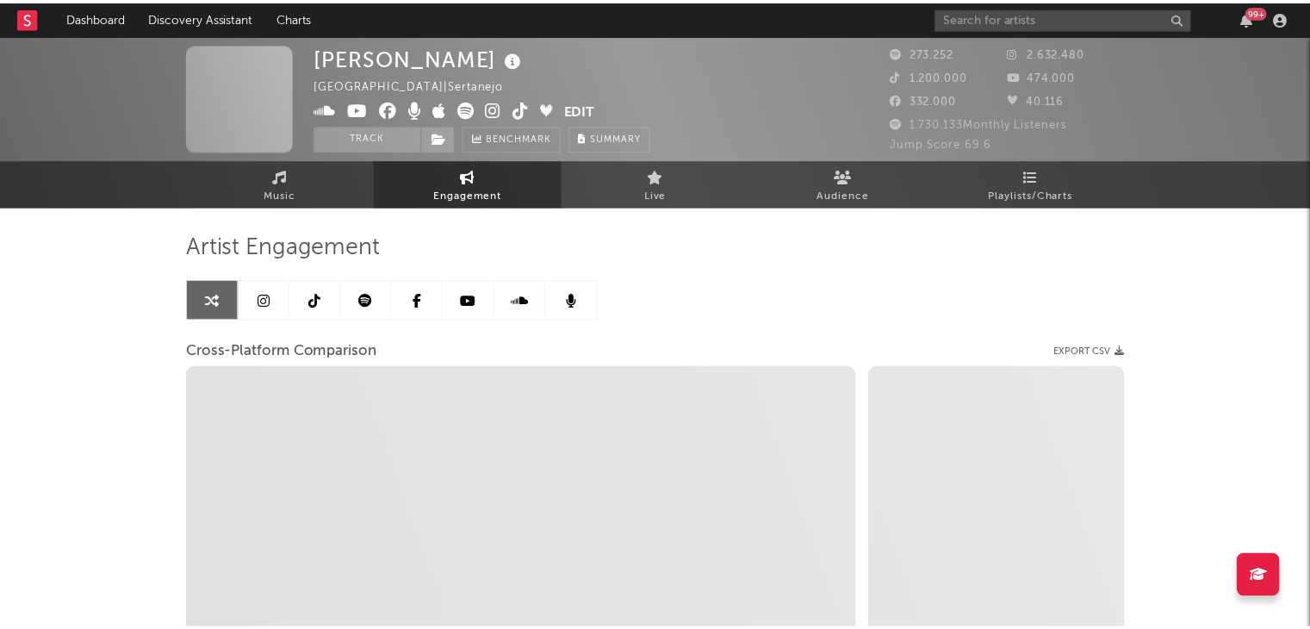
scroll to position [65, 0]
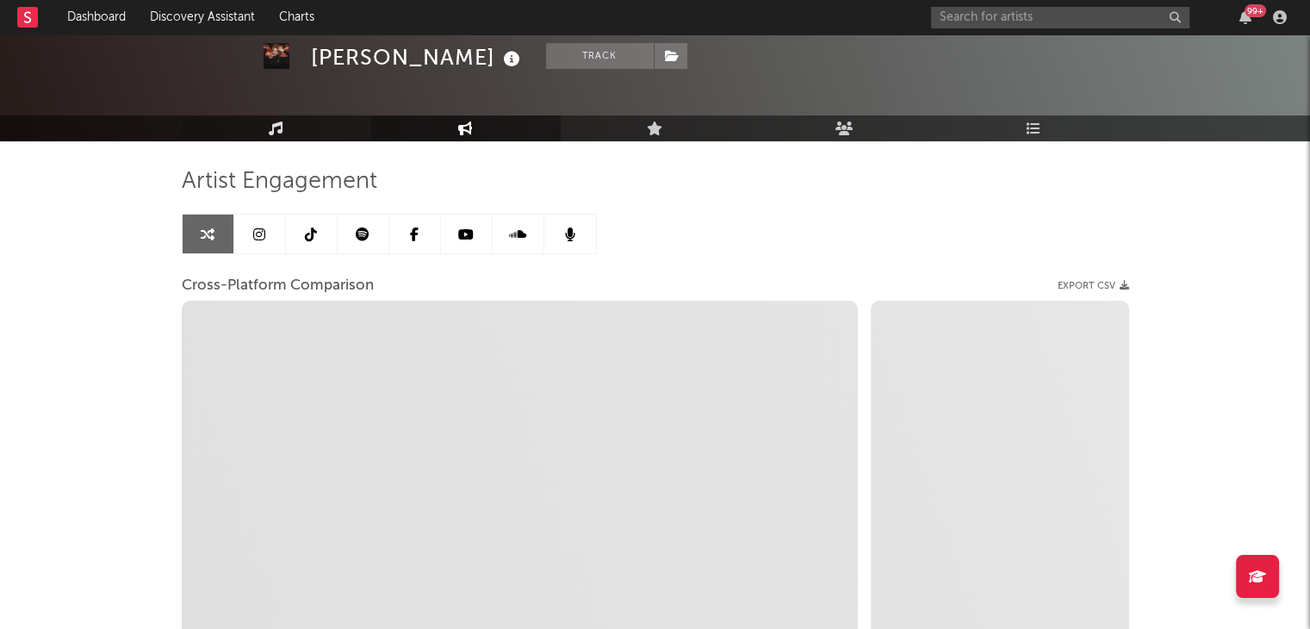
click at [312, 127] on link "Music" at bounding box center [276, 128] width 189 height 26
click at [307, 148] on div "Artist Engagement Cross-Platform Comparison Export CSV Zoom 1w 1m 3m 6m YTD 1y …" at bounding box center [655, 481] width 947 height 680
select select "6m"
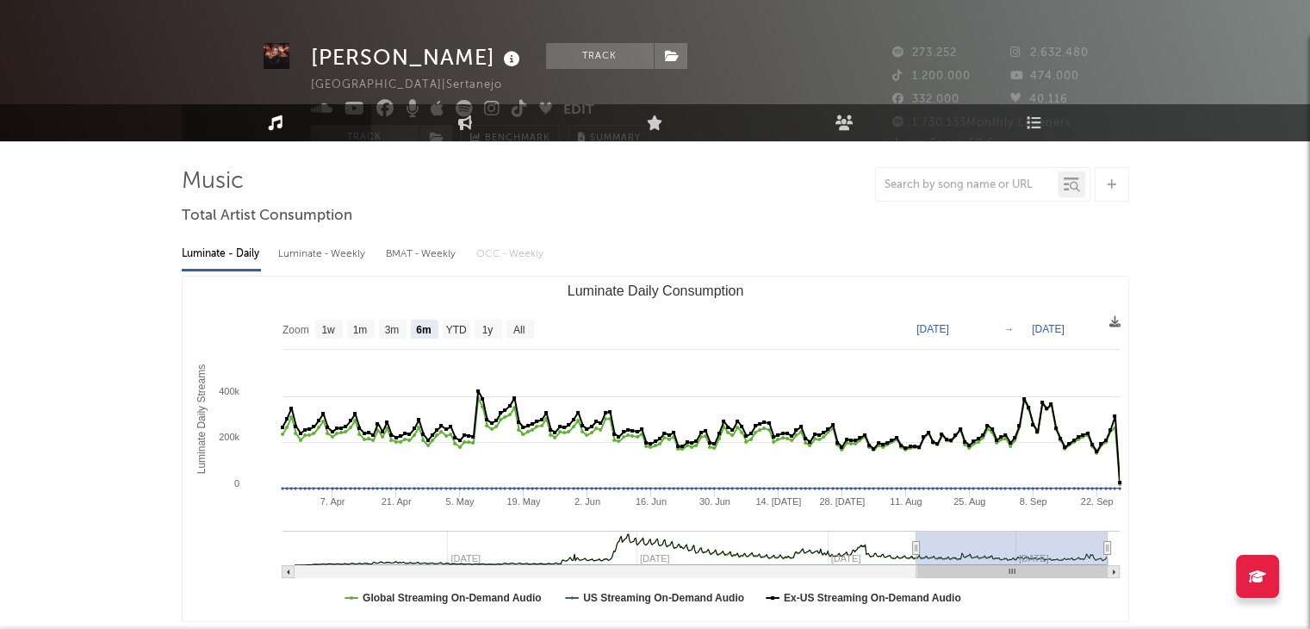
scroll to position [24, 0]
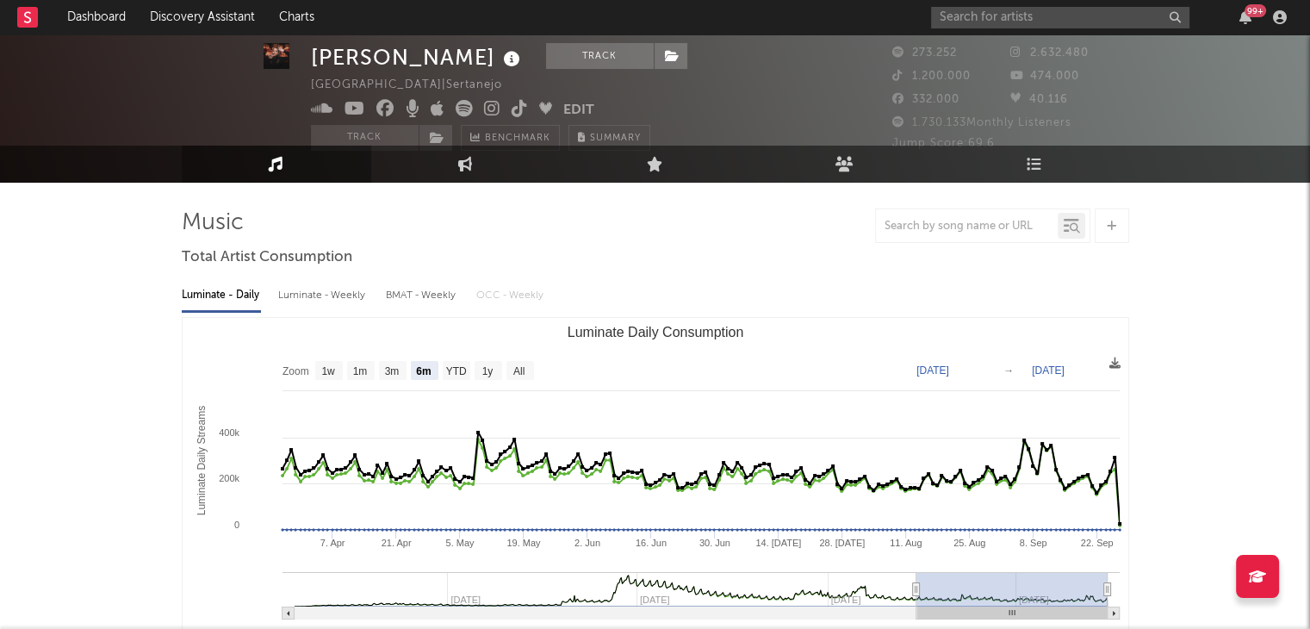
click at [306, 162] on link "Music" at bounding box center [276, 164] width 189 height 37
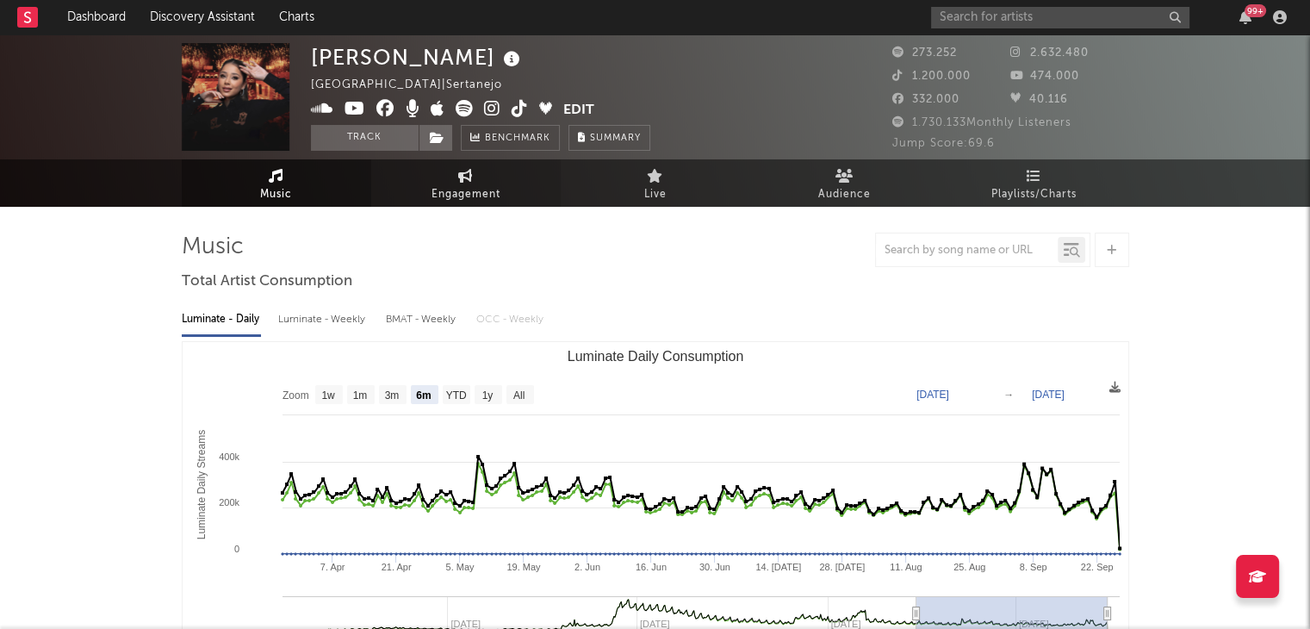
scroll to position [0, 0]
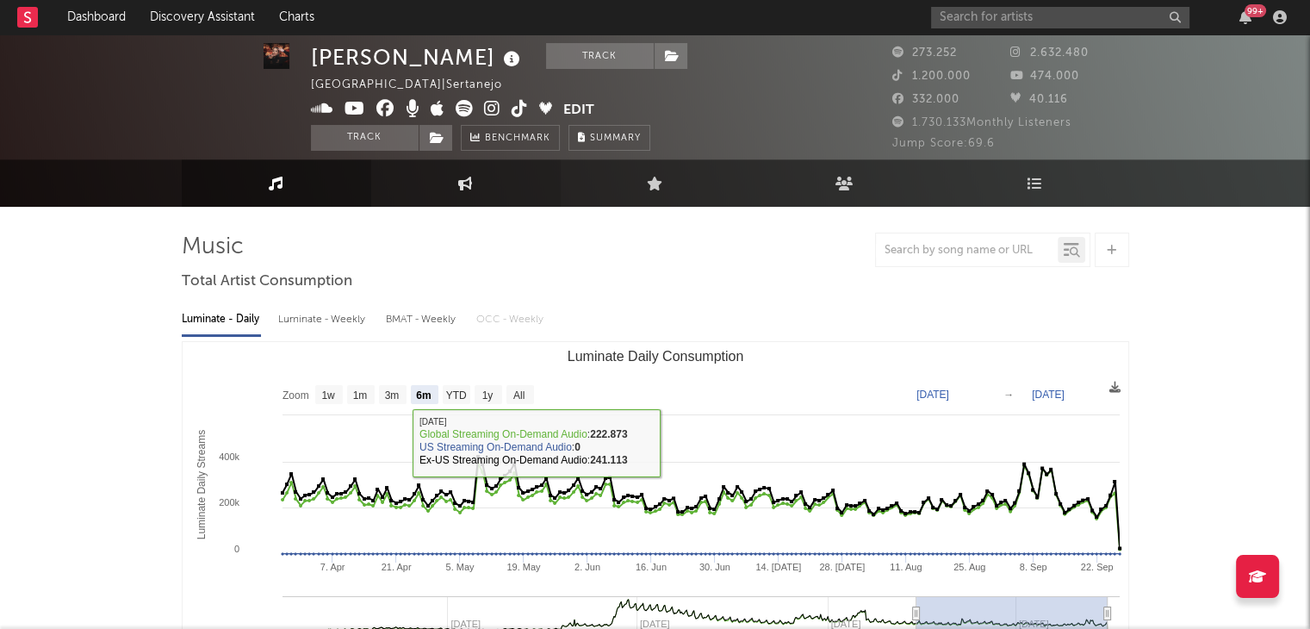
click at [462, 194] on link "Engagement" at bounding box center [465, 182] width 189 height 47
select select "1m"
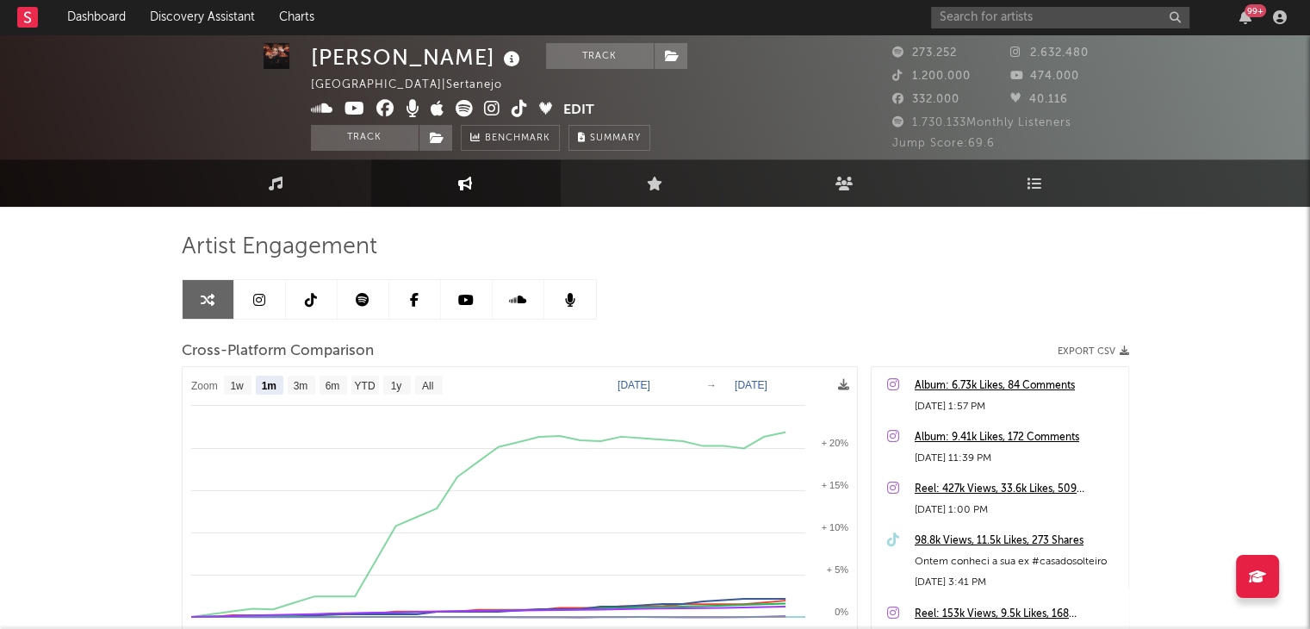
click at [361, 293] on icon at bounding box center [363, 300] width 14 height 14
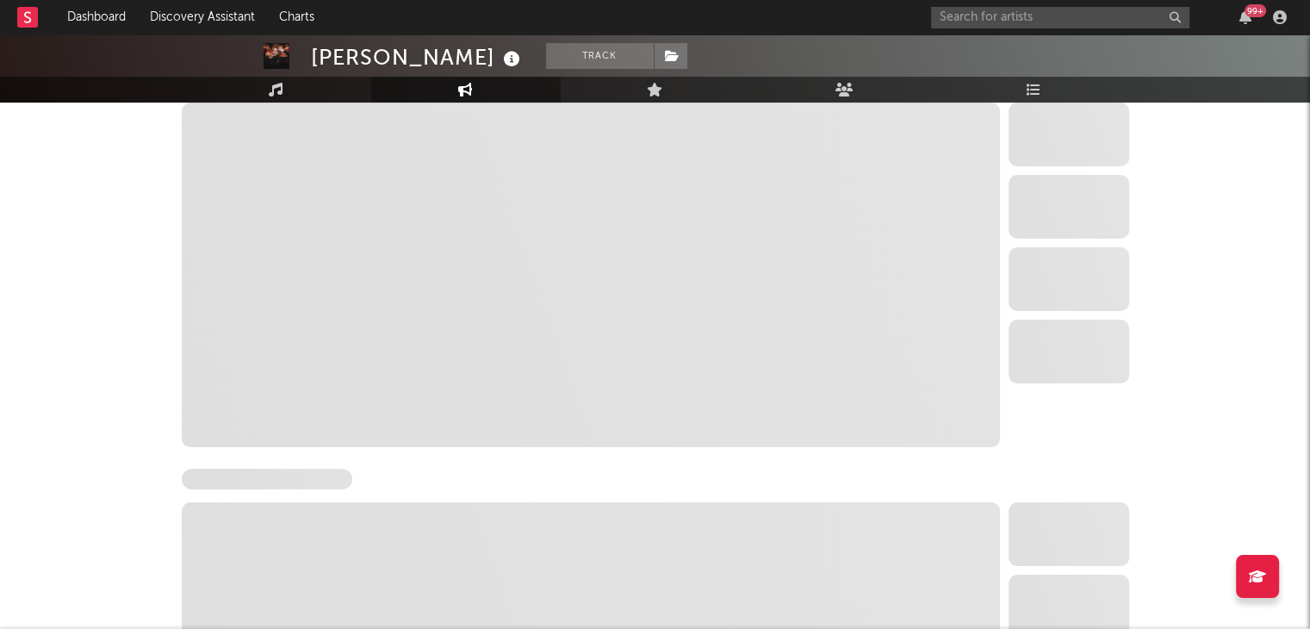
select select "6m"
select select "1w"
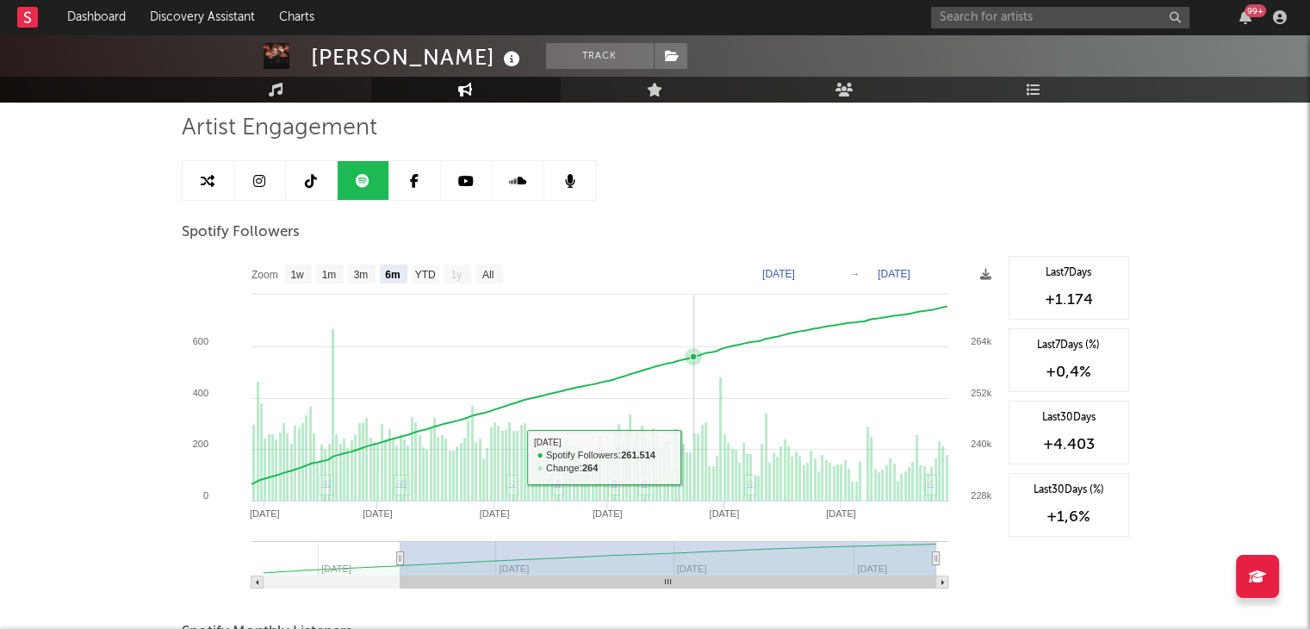
scroll to position [120, 0]
drag, startPoint x: 407, startPoint y: 556, endPoint x: 825, endPoint y: 565, distance: 418.7
click at [825, 565] on rect at bounding box center [668, 557] width 536 height 34
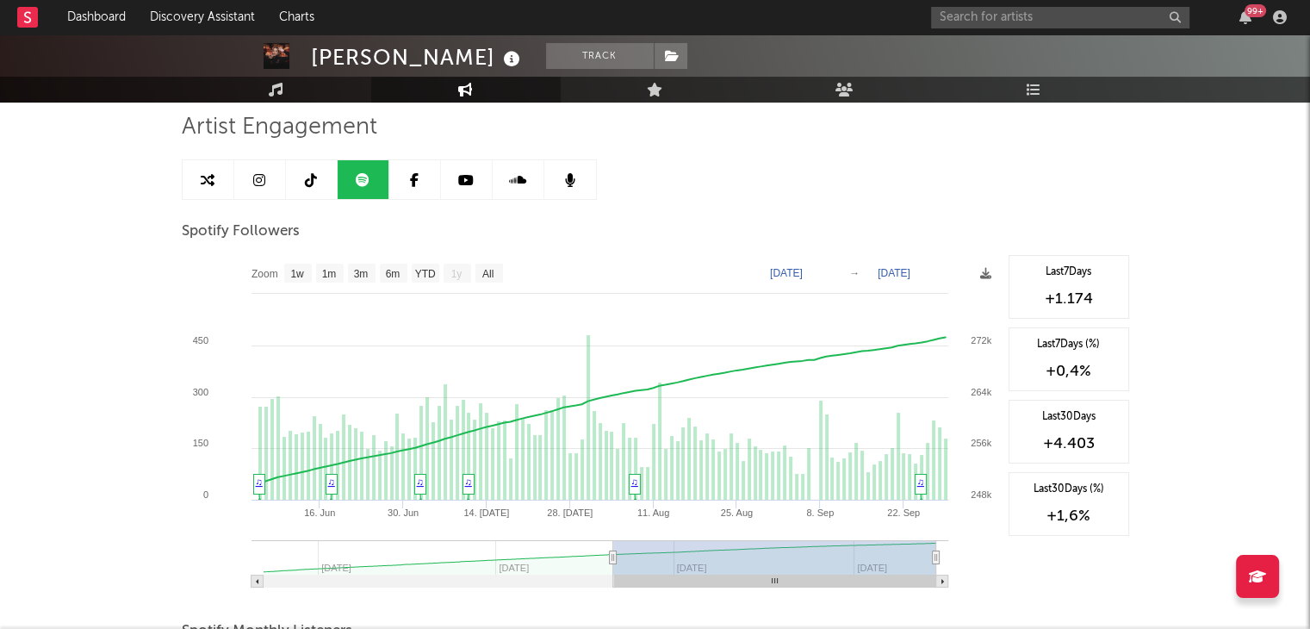
type input "[DATE]"
select select "3m"
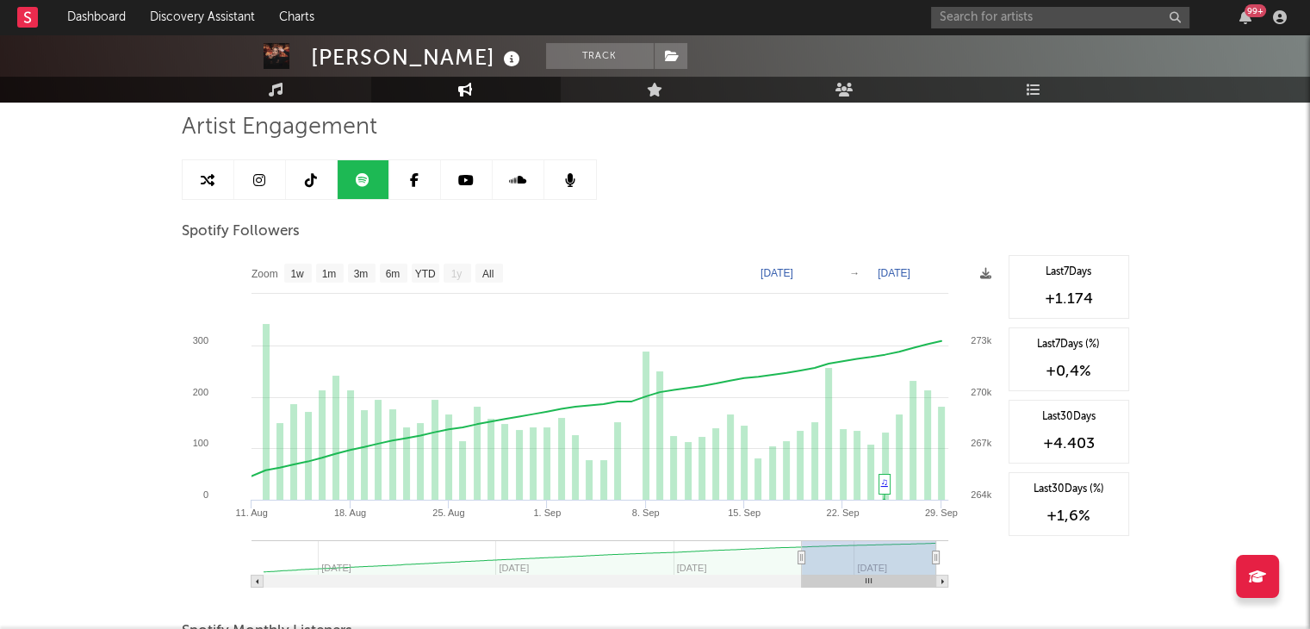
type input "[DATE]"
select select "1m"
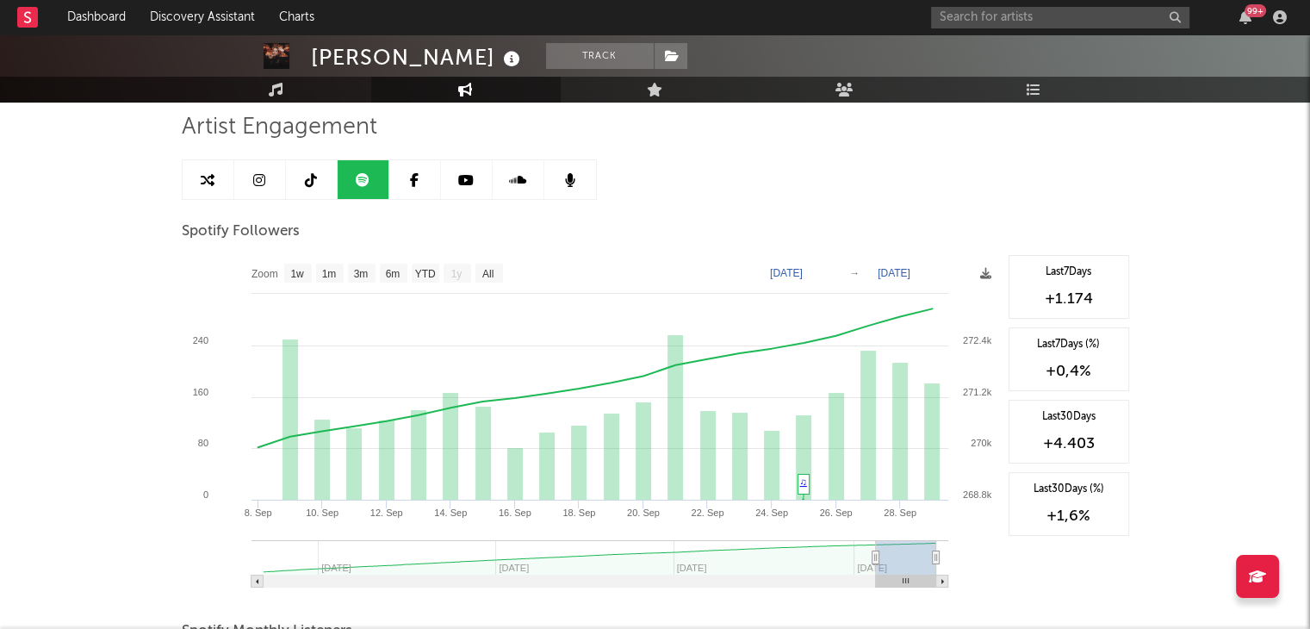
type input "[DATE]"
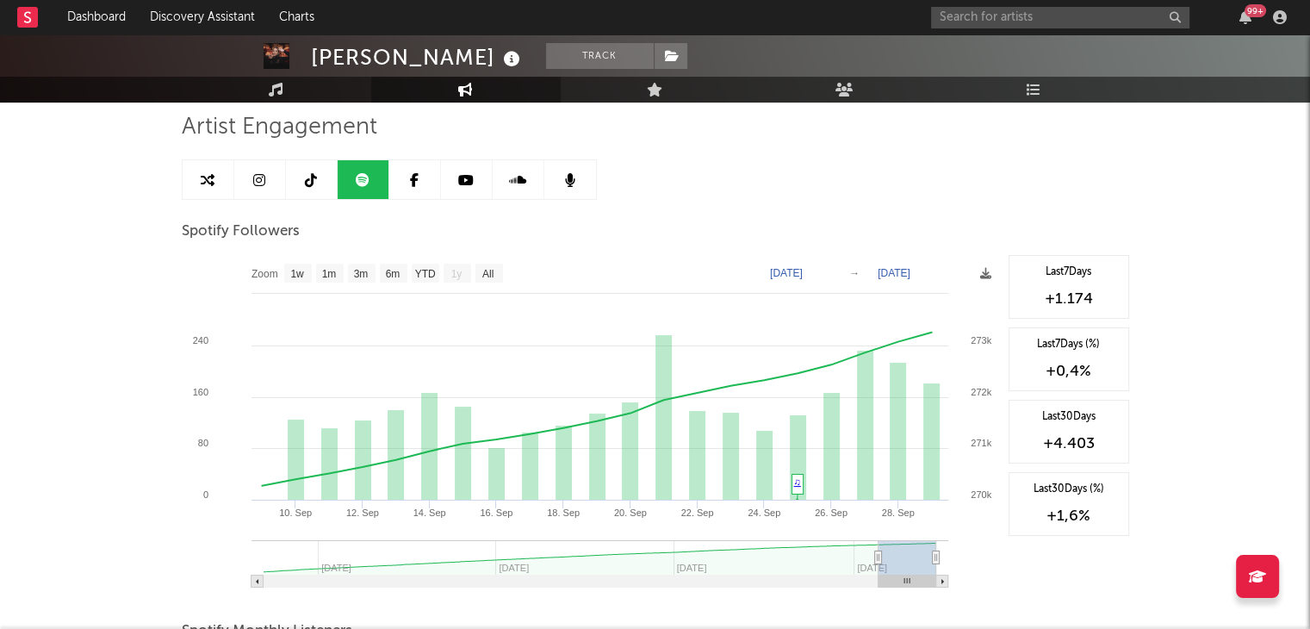
drag, startPoint x: 396, startPoint y: 557, endPoint x: 878, endPoint y: 566, distance: 481.5
click at [878, 566] on g at bounding box center [599, 563] width 697 height 47
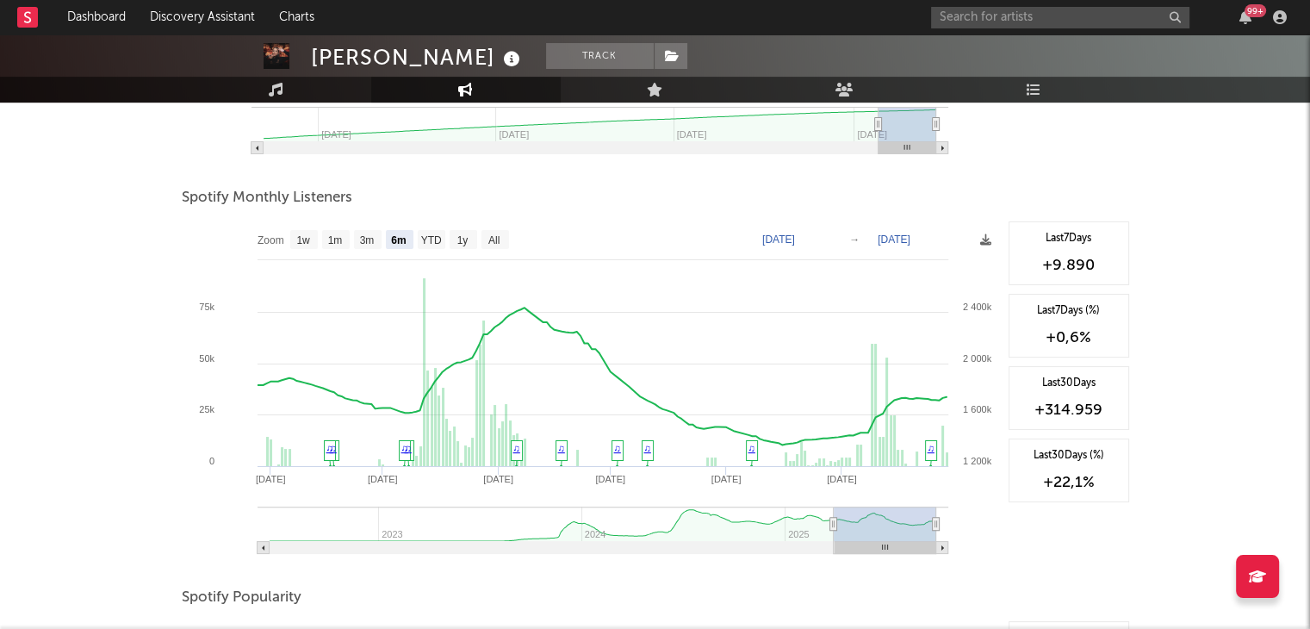
scroll to position [554, 0]
drag, startPoint x: 837, startPoint y: 521, endPoint x: 946, endPoint y: 532, distance: 109.1
click at [946, 532] on icon "Created with Highcharts 10.3.3 Apr '[DATE] Jun '[DATE] Aug '[DATE] 2023 2024 20…" at bounding box center [591, 392] width 818 height 345
type input "[DATE]"
select select "3m"
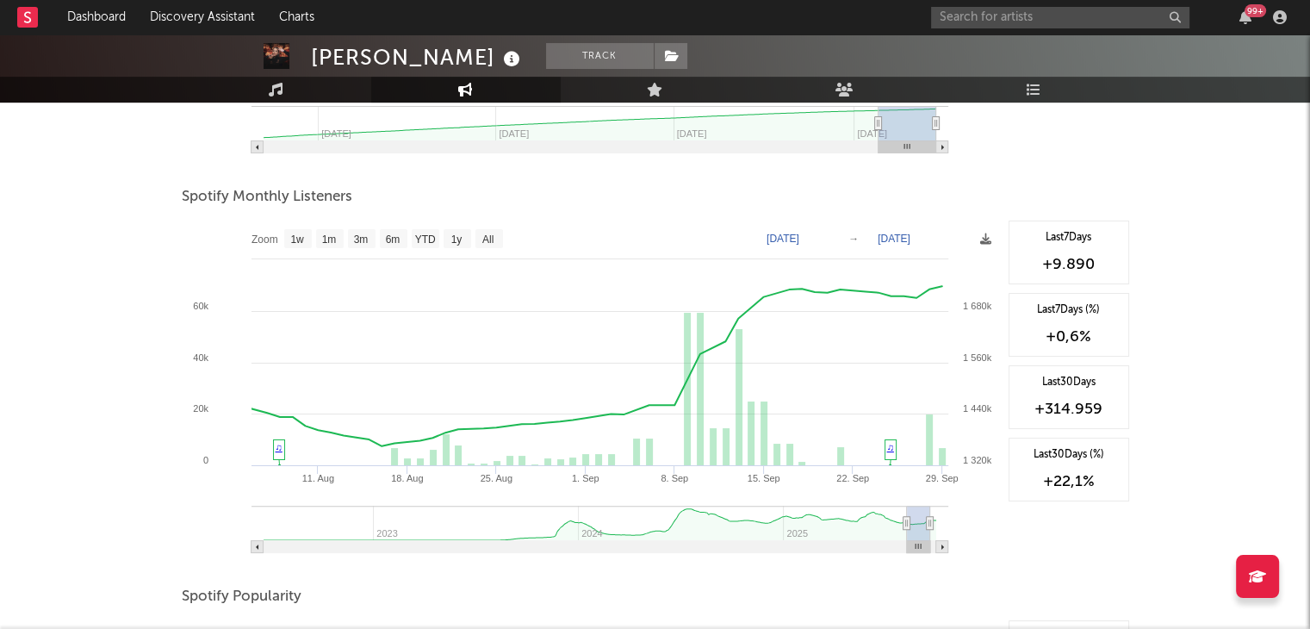
type input "[DATE]"
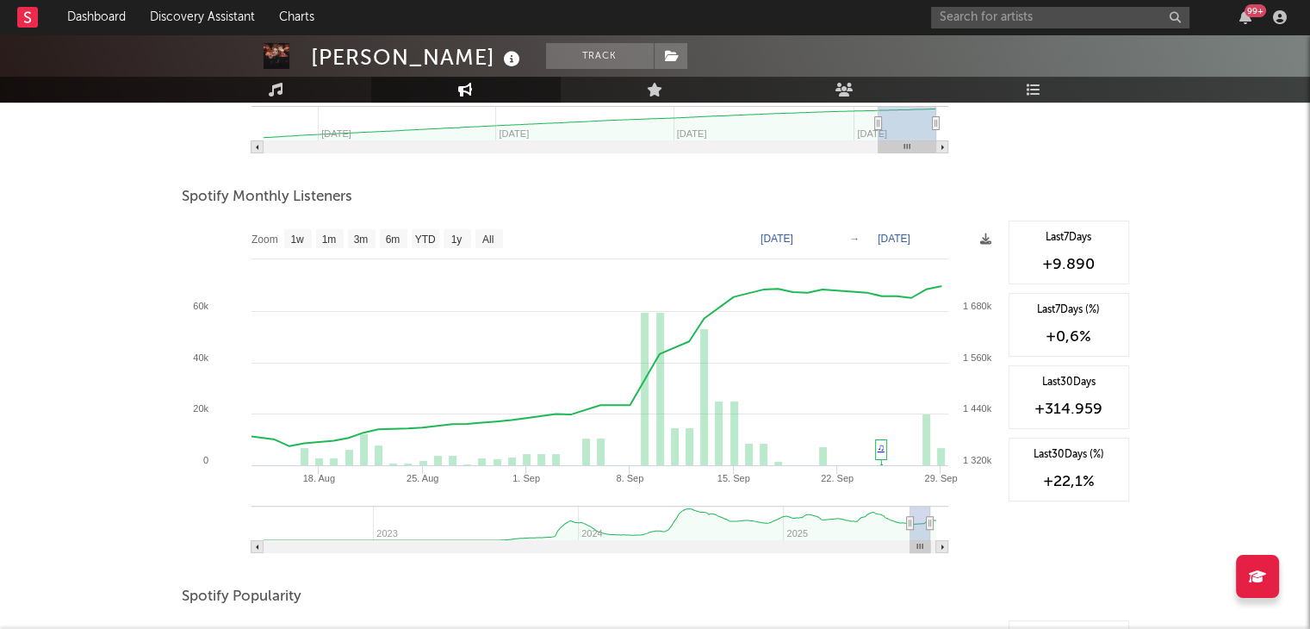
drag, startPoint x: 834, startPoint y: 522, endPoint x: 910, endPoint y: 525, distance: 75.8
click at [910, 525] on icon at bounding box center [909, 523] width 7 height 13
click at [291, 239] on text "1w" at bounding box center [297, 239] width 14 height 12
select select "1w"
type input "[DATE]"
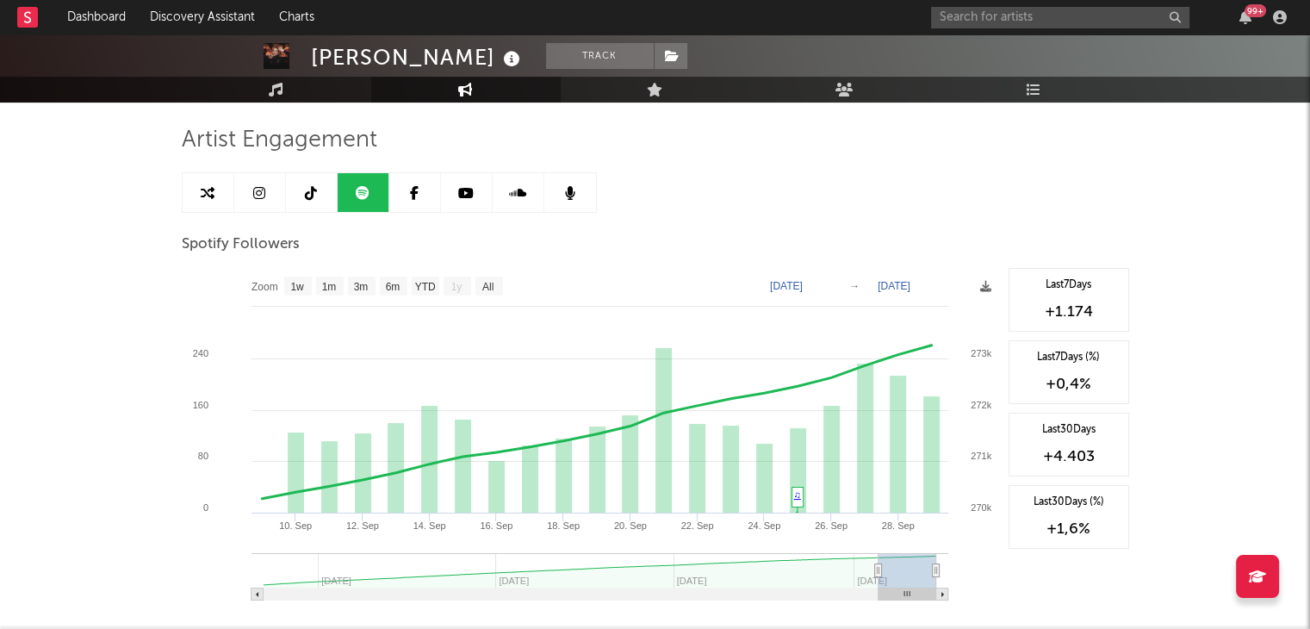
scroll to position [0, 0]
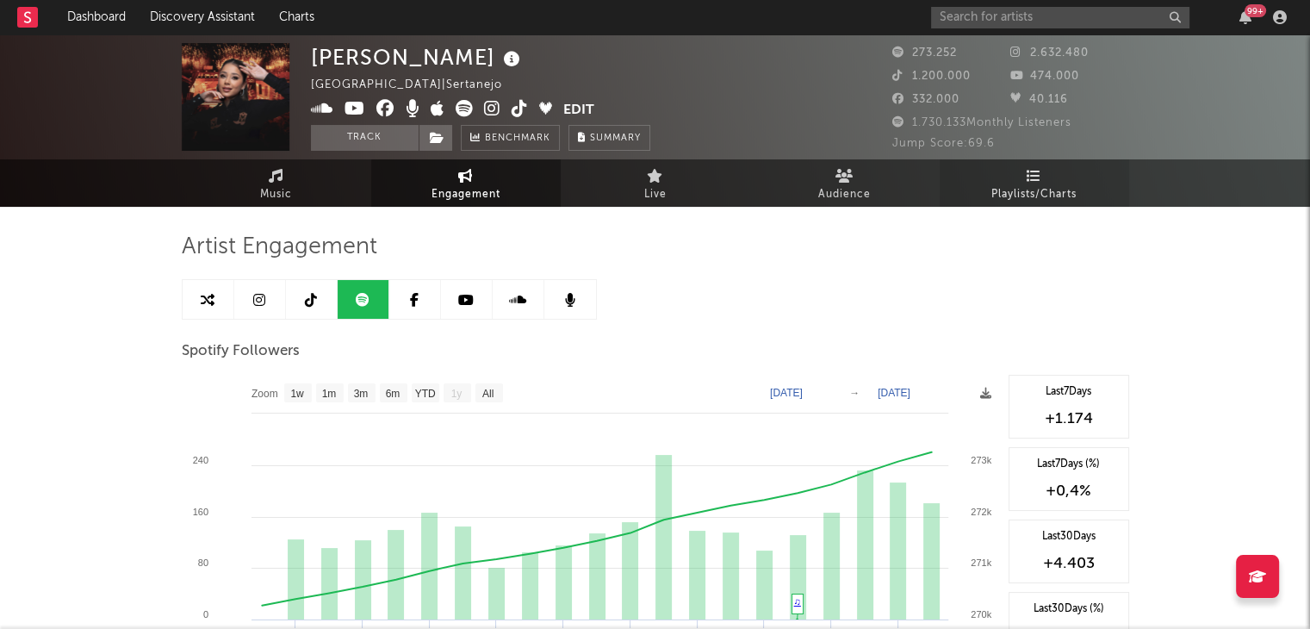
click at [1023, 177] on link "Playlists/Charts" at bounding box center [1034, 182] width 189 height 47
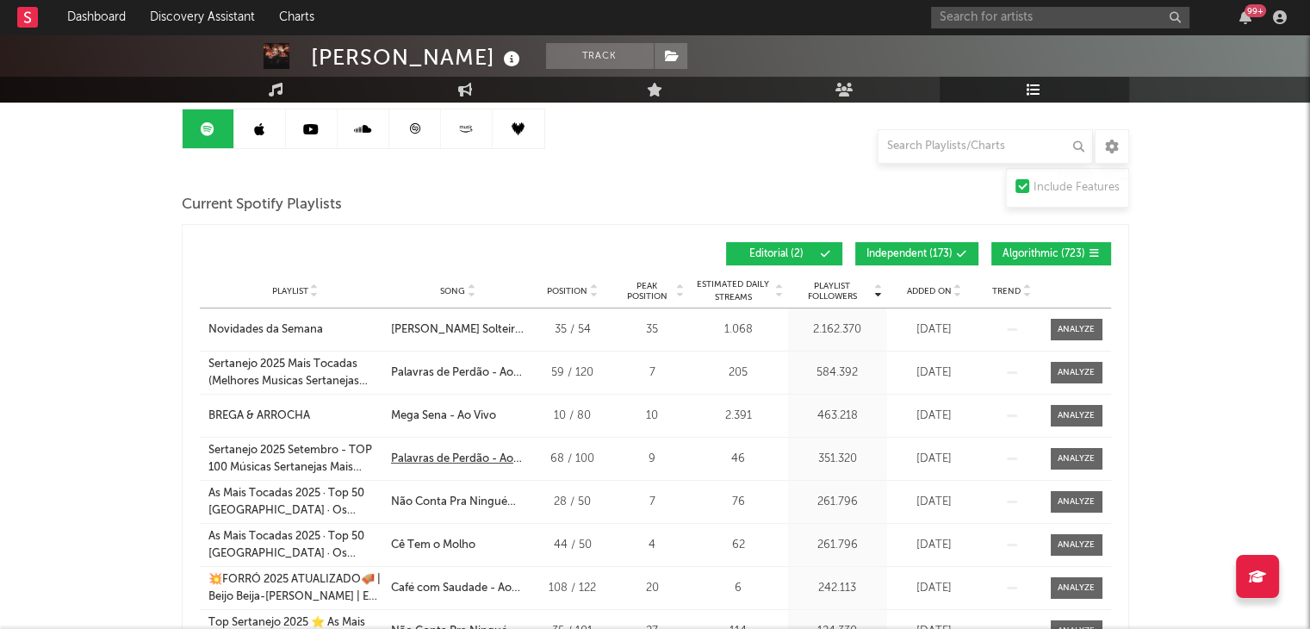
scroll to position [171, 0]
click at [1077, 326] on div at bounding box center [1076, 328] width 37 height 13
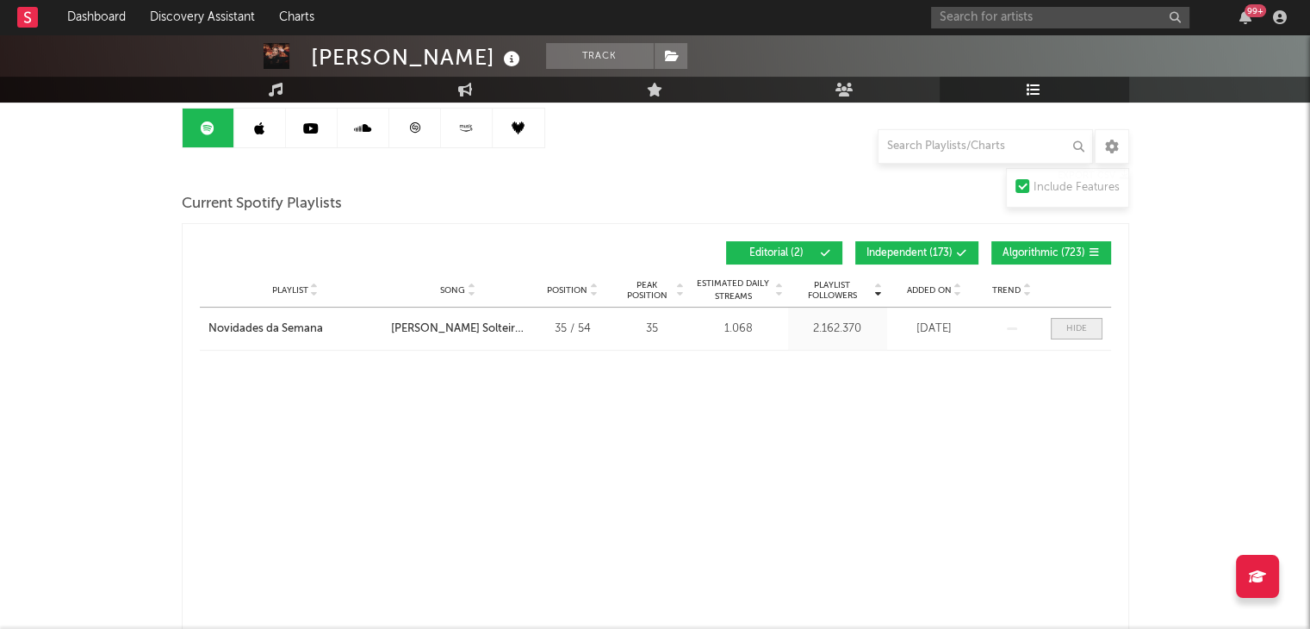
select select "1w"
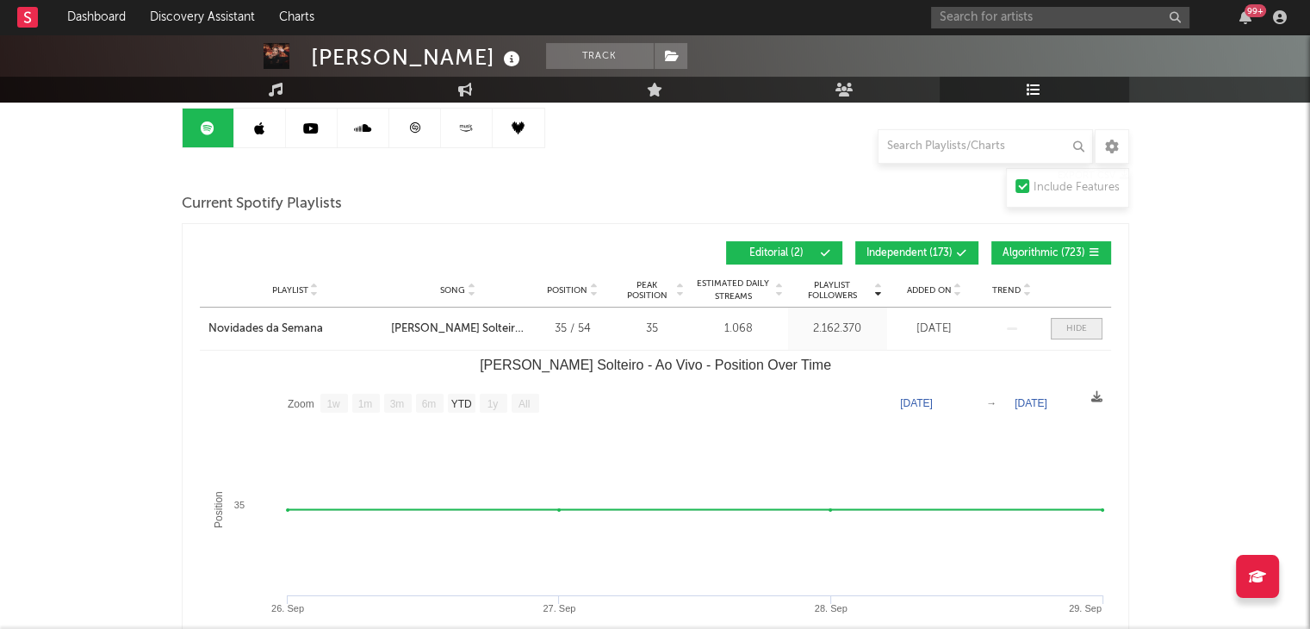
click at [1077, 326] on div at bounding box center [1076, 328] width 21 height 13
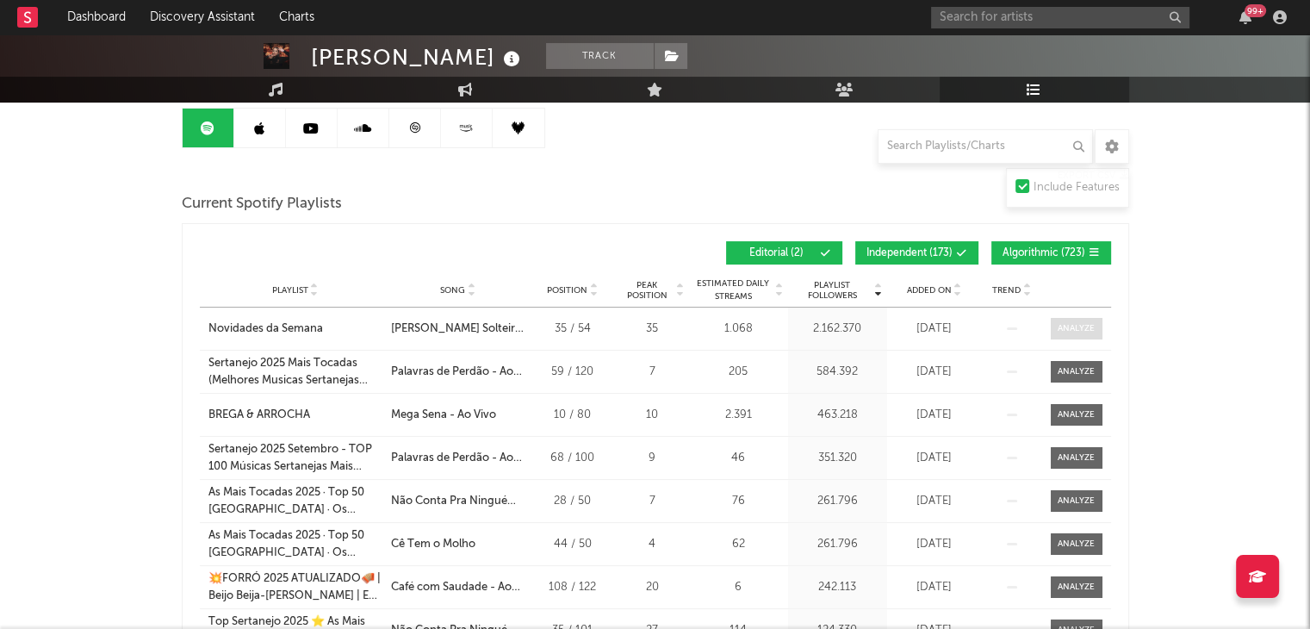
click at [1077, 326] on div at bounding box center [1076, 328] width 37 height 13
select select "1w"
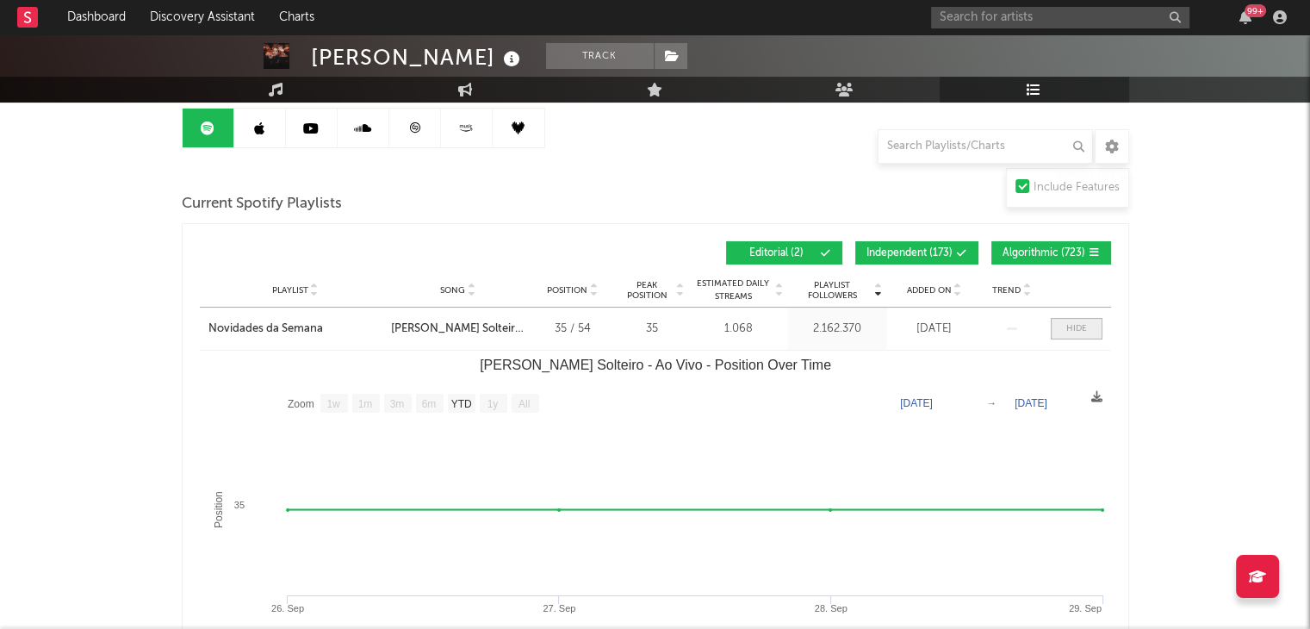
click at [1077, 326] on div at bounding box center [1076, 328] width 21 height 13
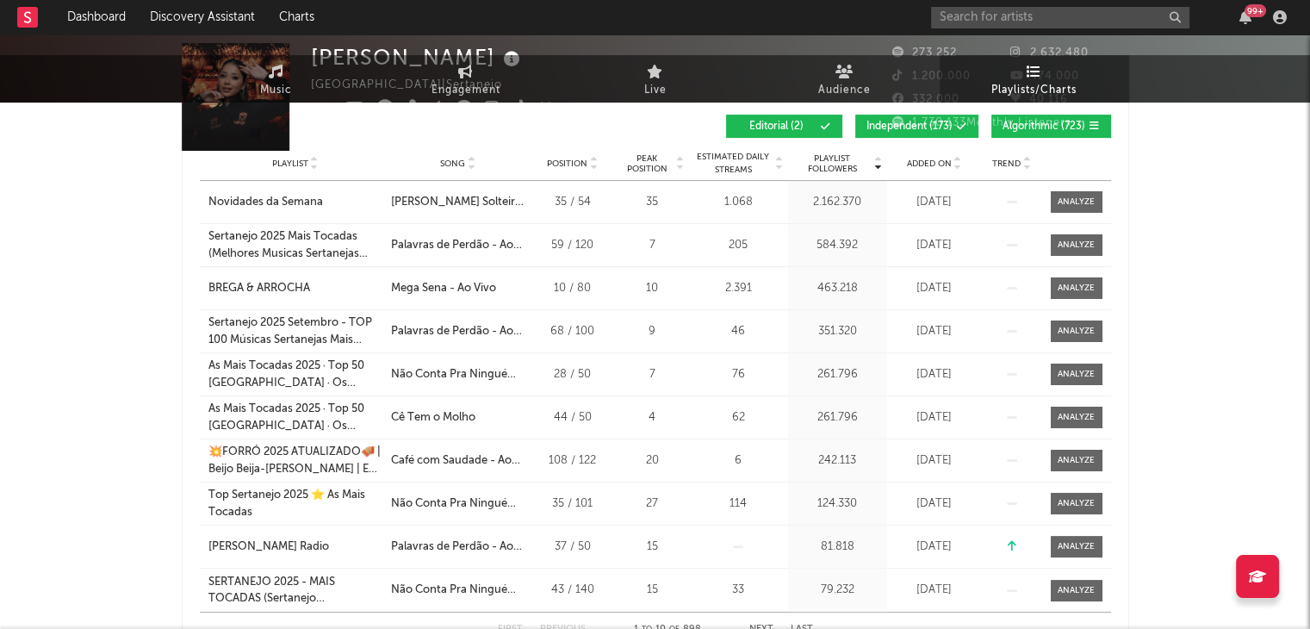
scroll to position [0, 0]
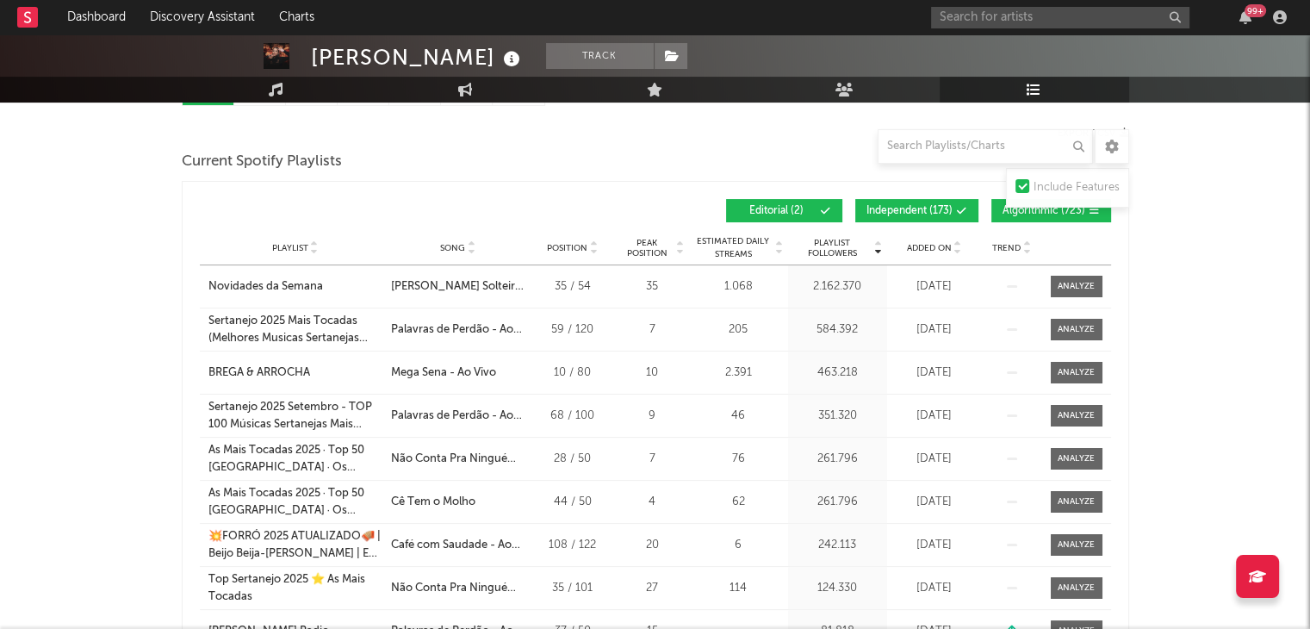
scroll to position [214, 0]
